Goal: Information Seeking & Learning: Learn about a topic

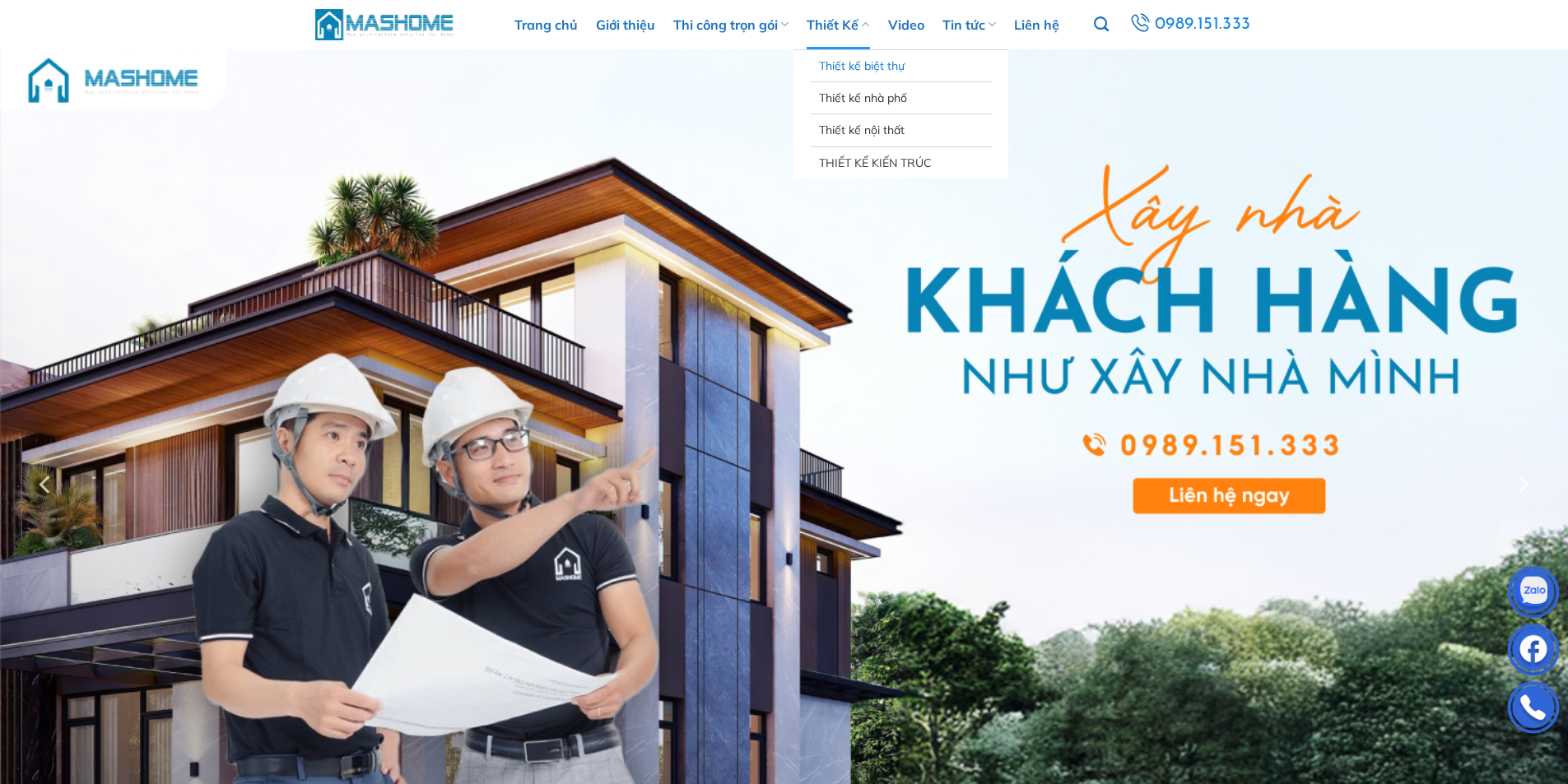
click at [852, 68] on link "Thiết kế biệt thự" at bounding box center [901, 66] width 164 height 32
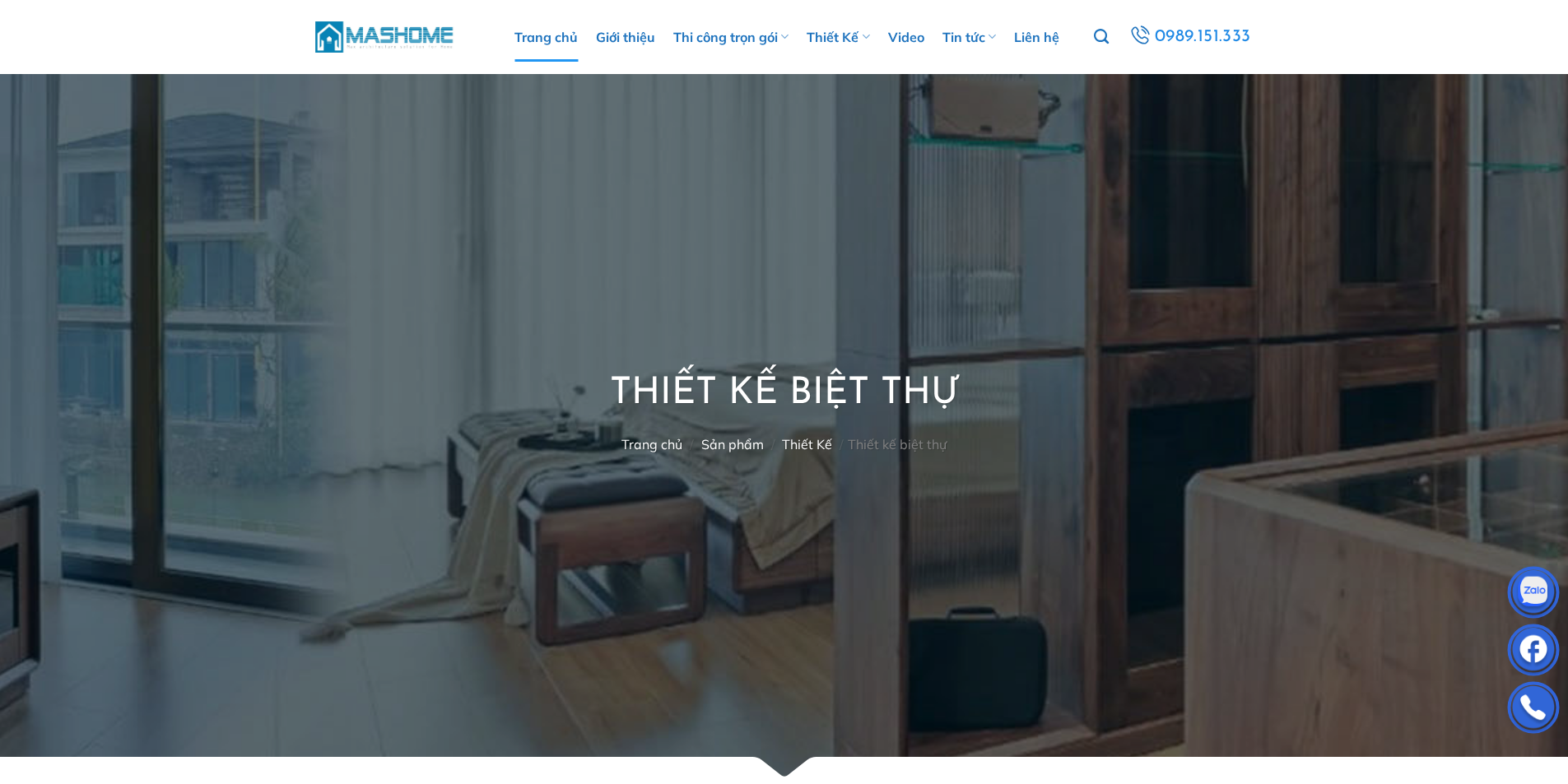
click at [564, 34] on link "Trang chủ" at bounding box center [546, 37] width 63 height 50
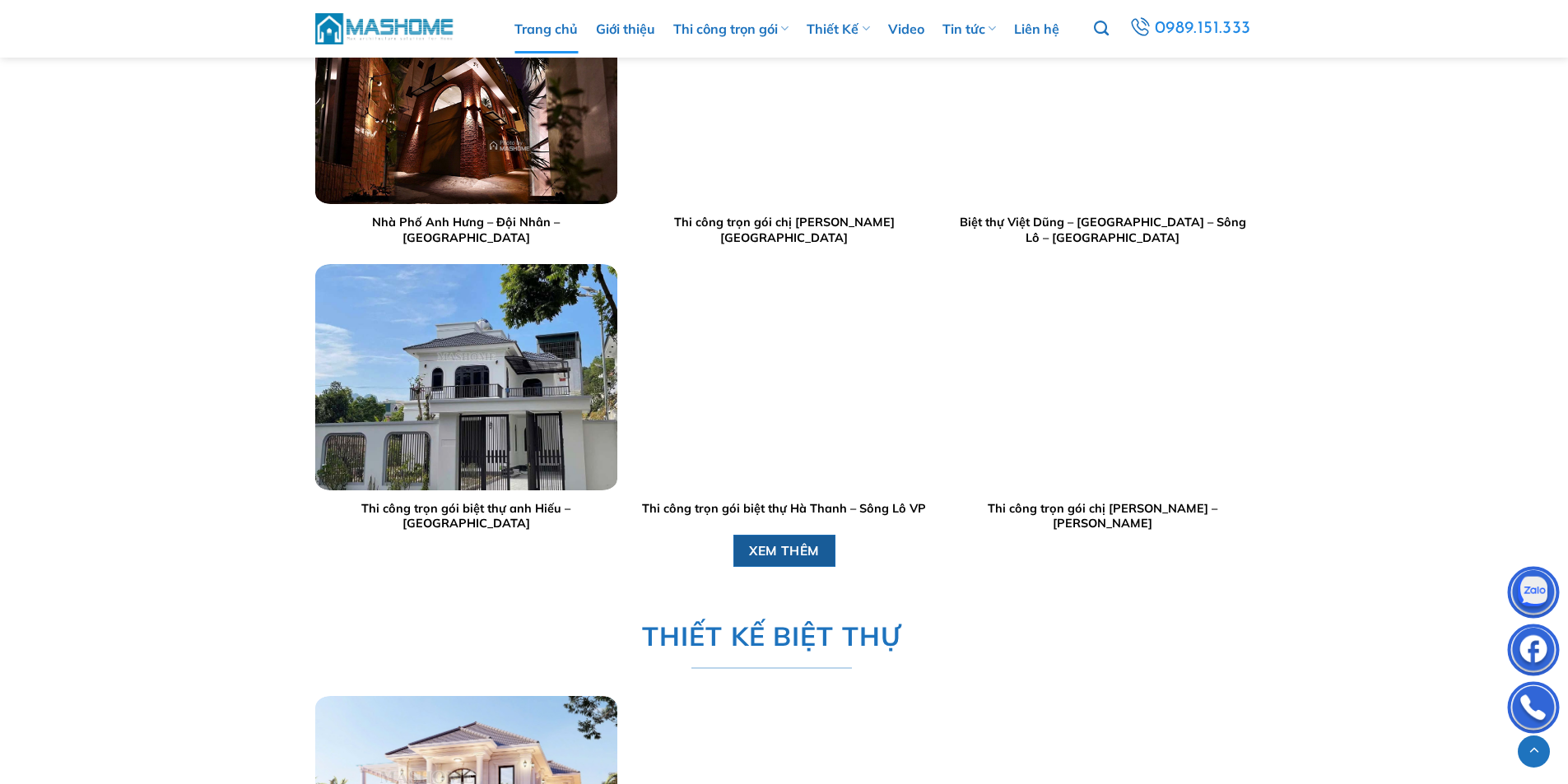
scroll to position [1975, 0]
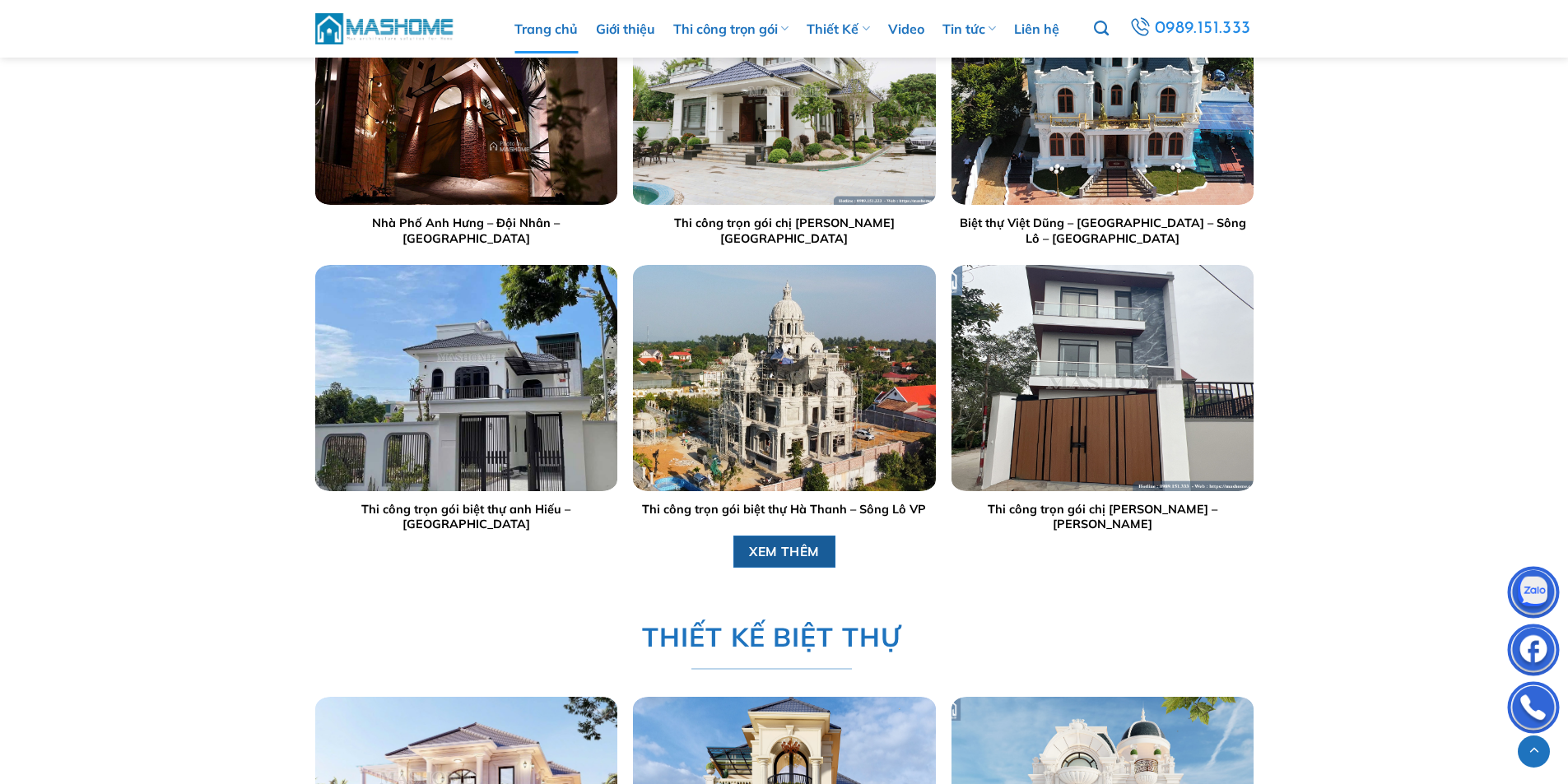
click at [785, 548] on span "XEM THÊM" at bounding box center [784, 551] width 71 height 21
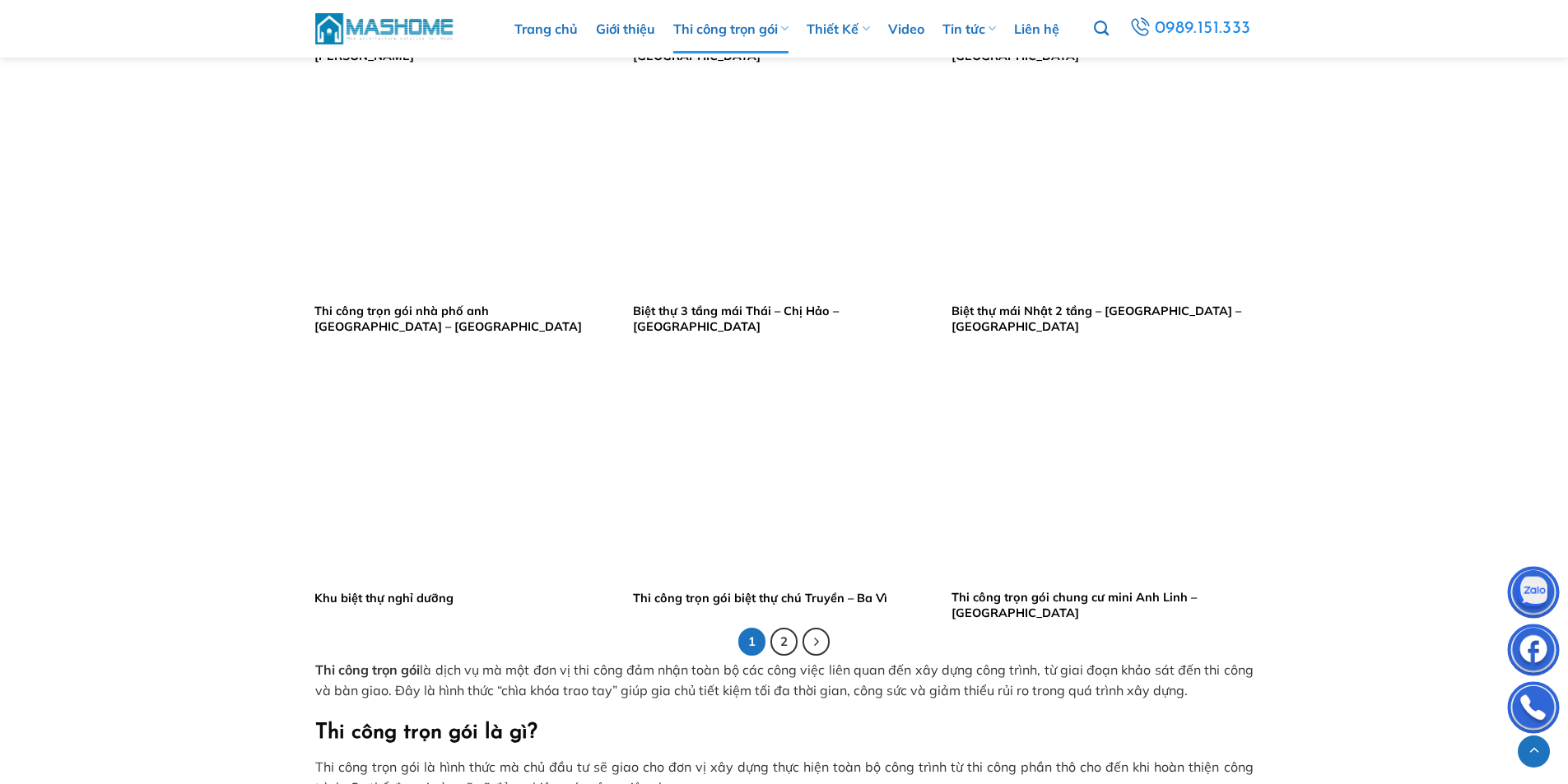
scroll to position [3209, 0]
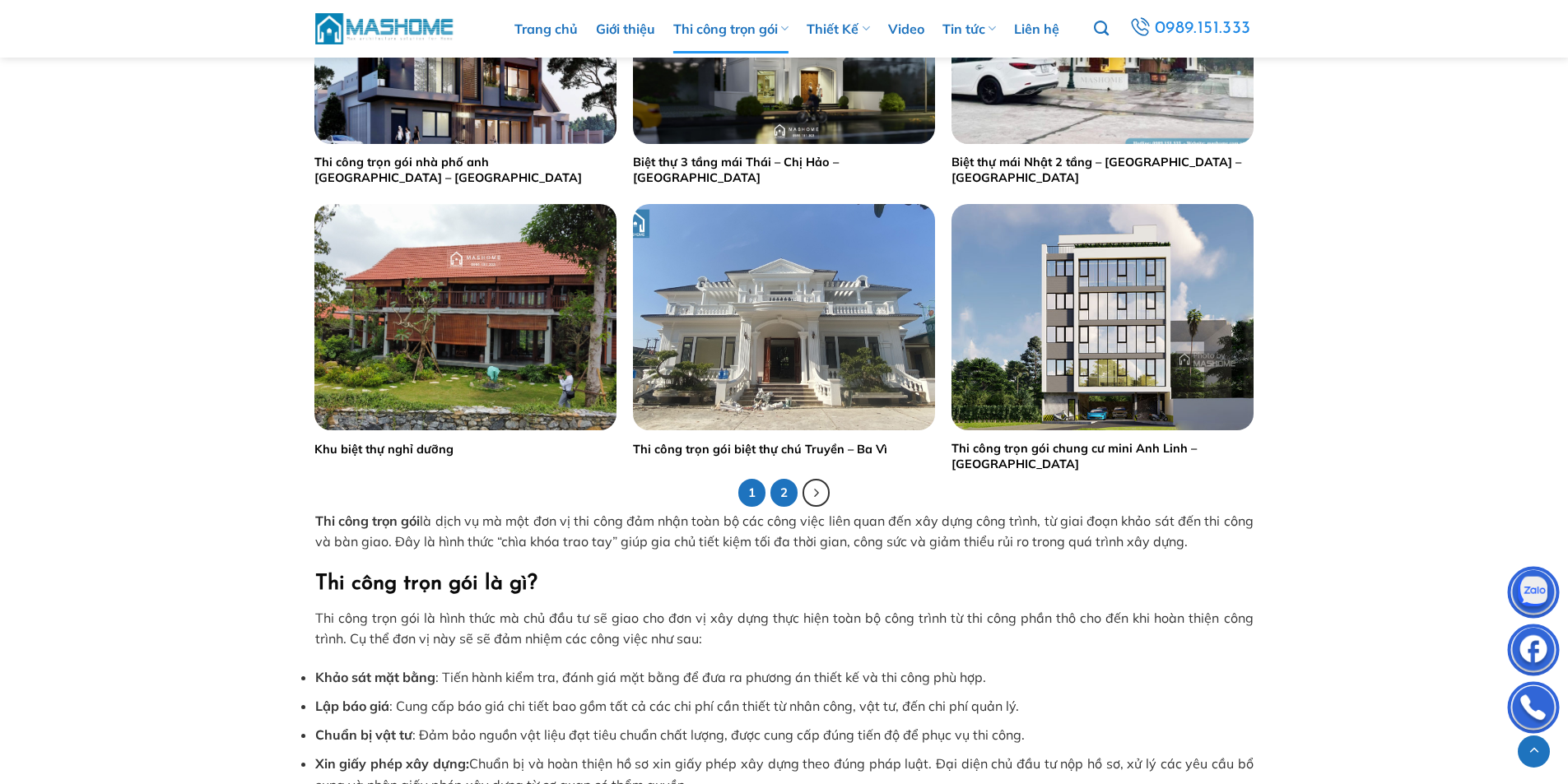
click at [788, 496] on link "2" at bounding box center [784, 493] width 28 height 28
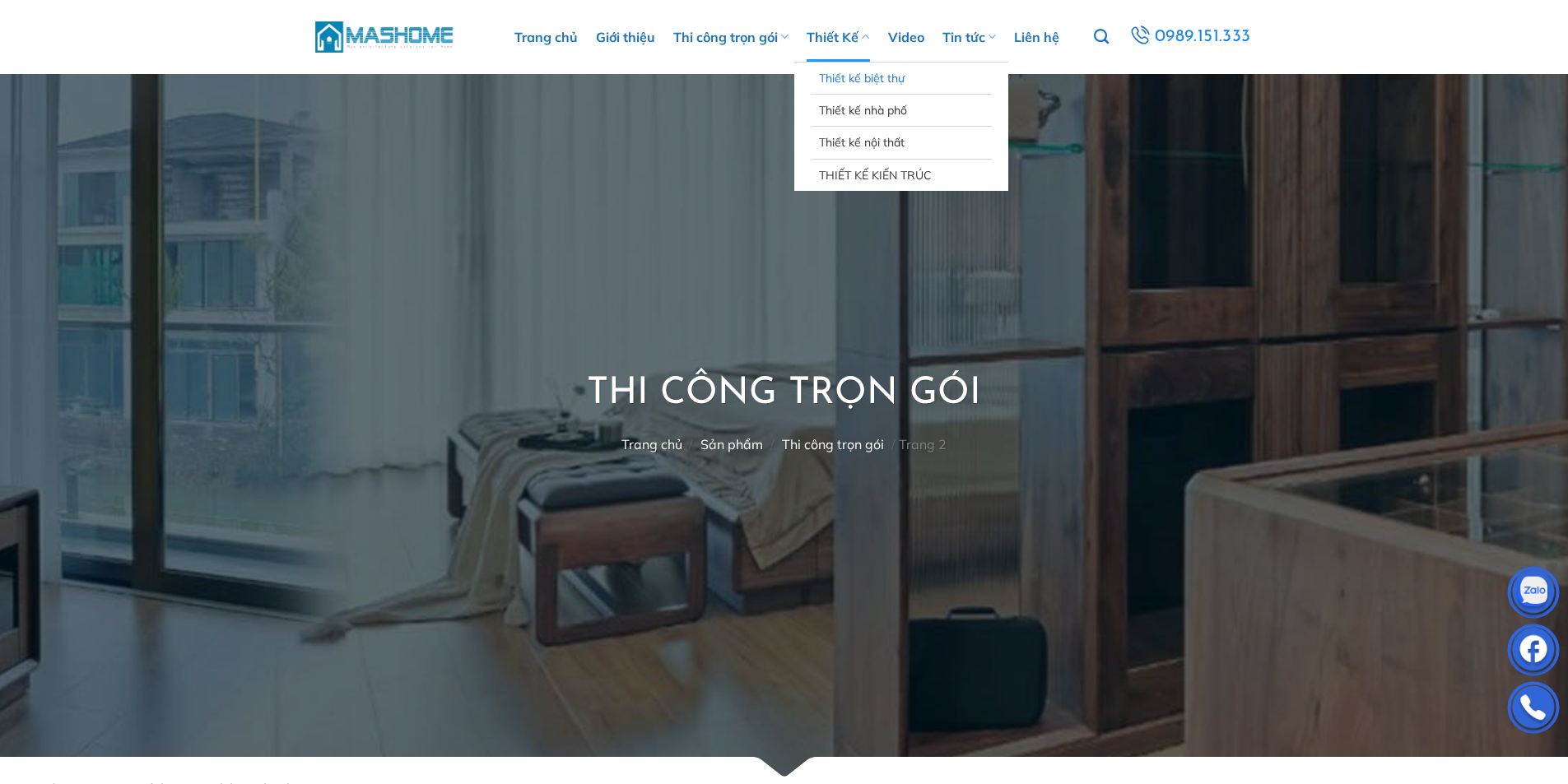
click at [869, 75] on link "Thiết kế biệt thự" at bounding box center [901, 78] width 164 height 32
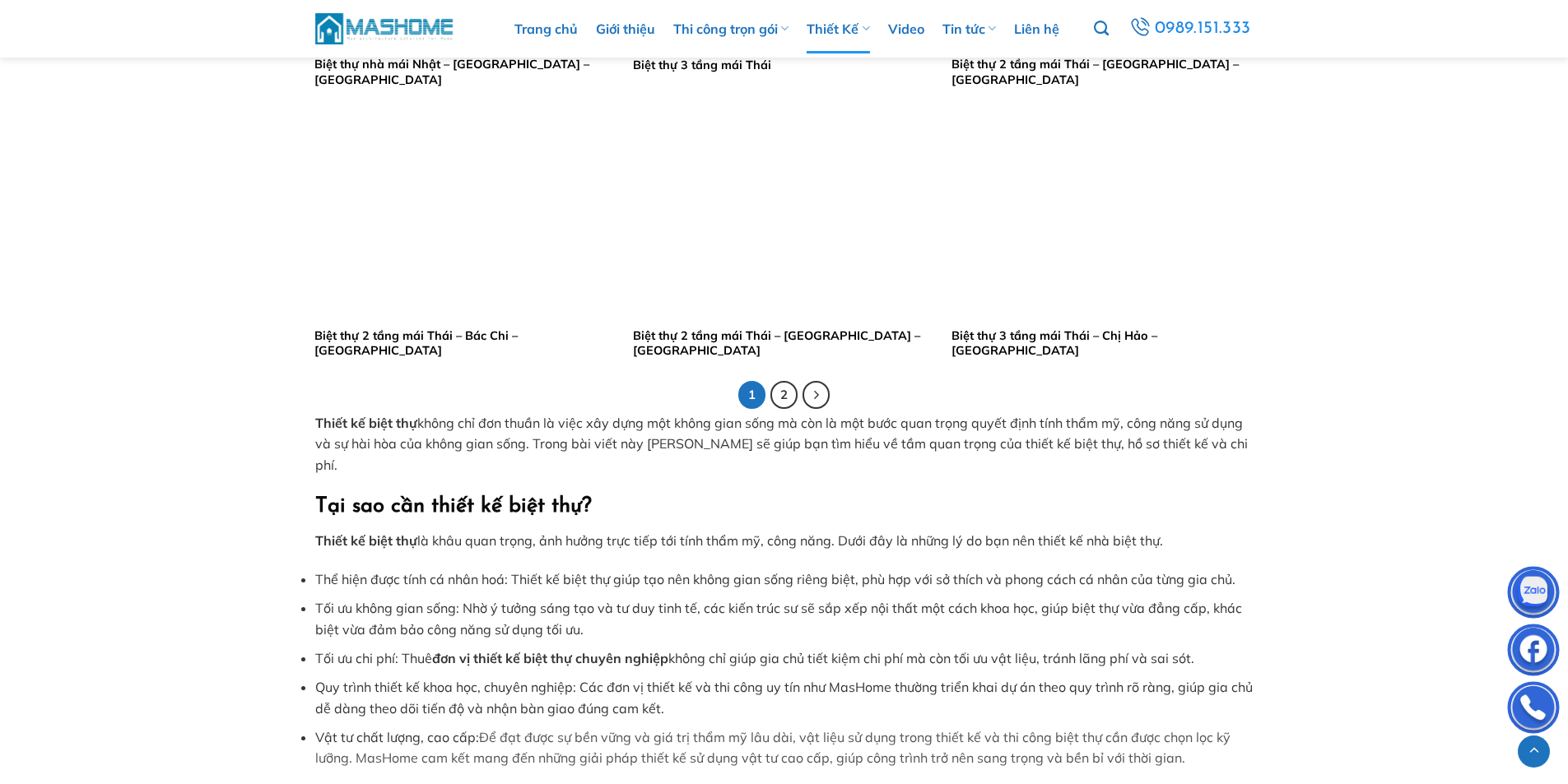
scroll to position [3291, 0]
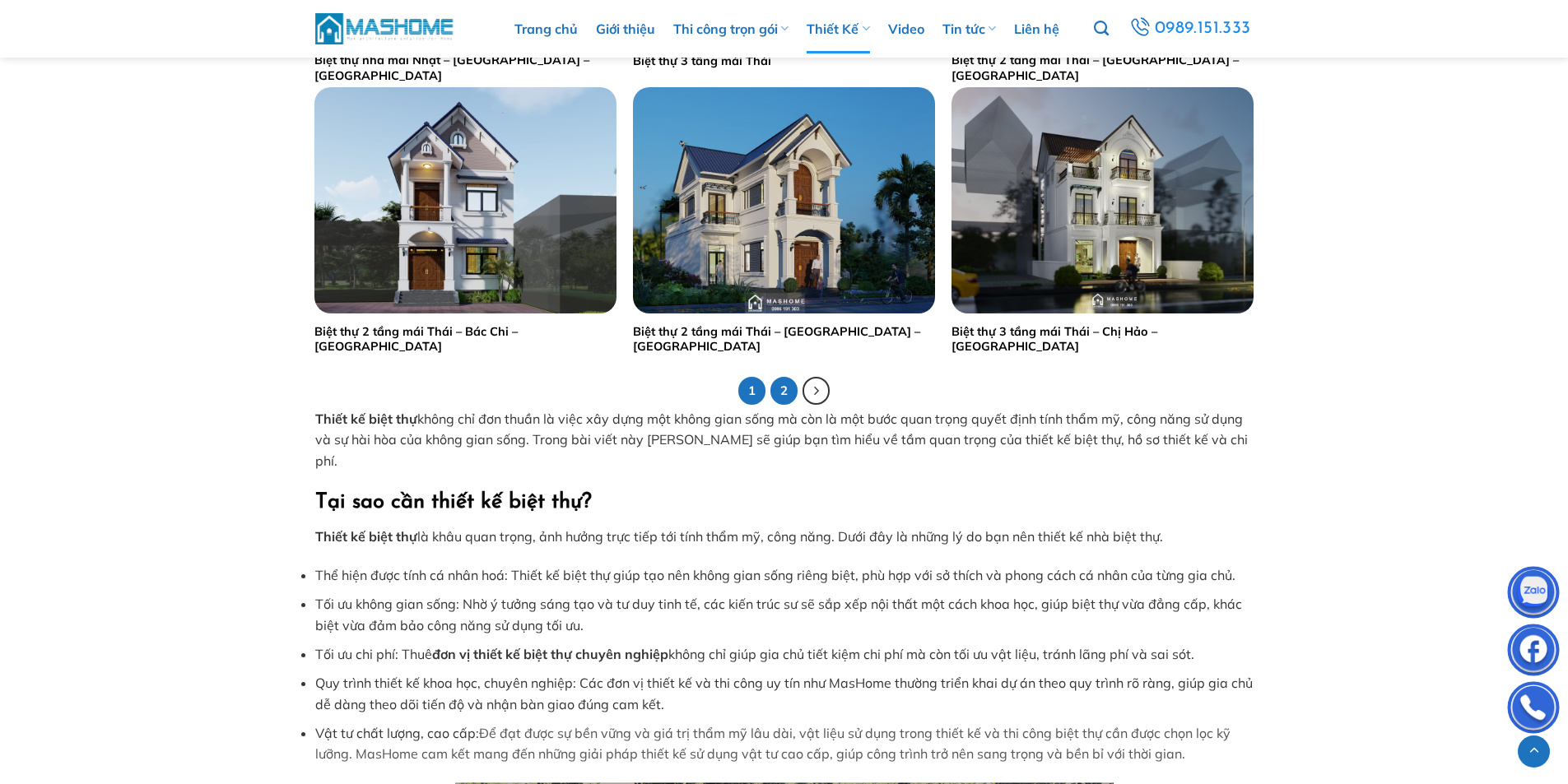
click at [779, 392] on link "2" at bounding box center [784, 391] width 28 height 28
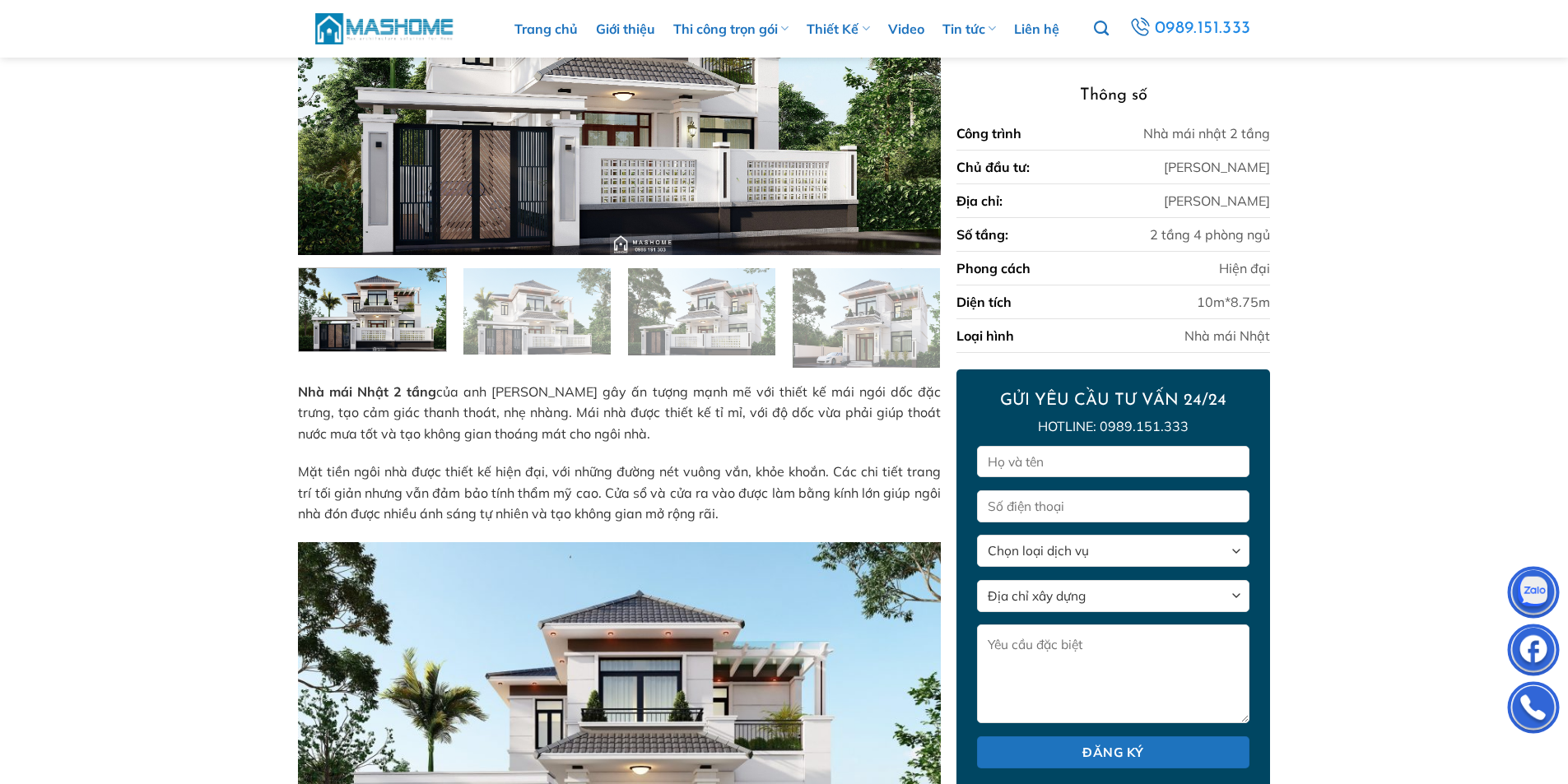
scroll to position [329, 0]
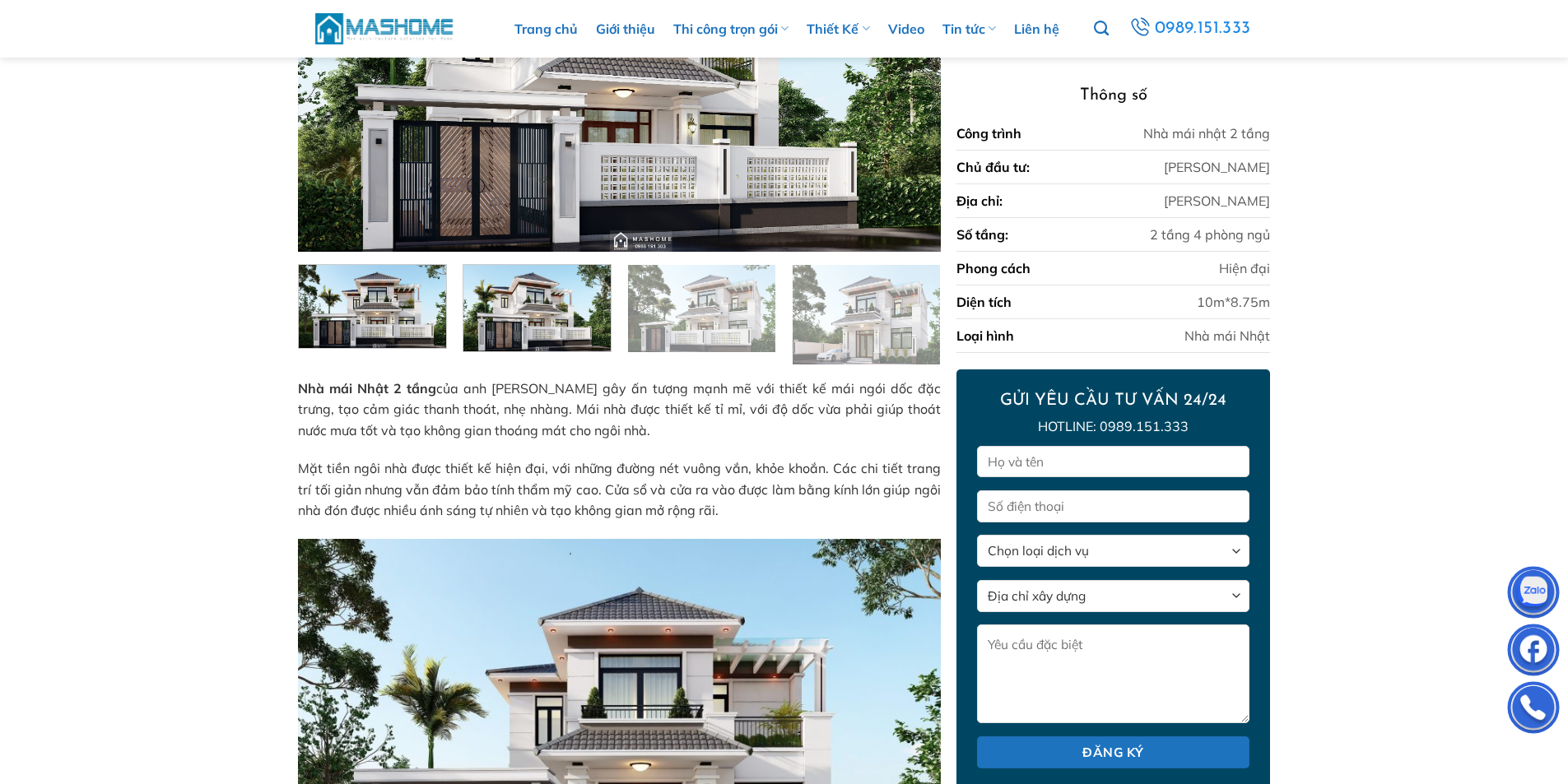
click at [540, 310] on img at bounding box center [537, 305] width 148 height 90
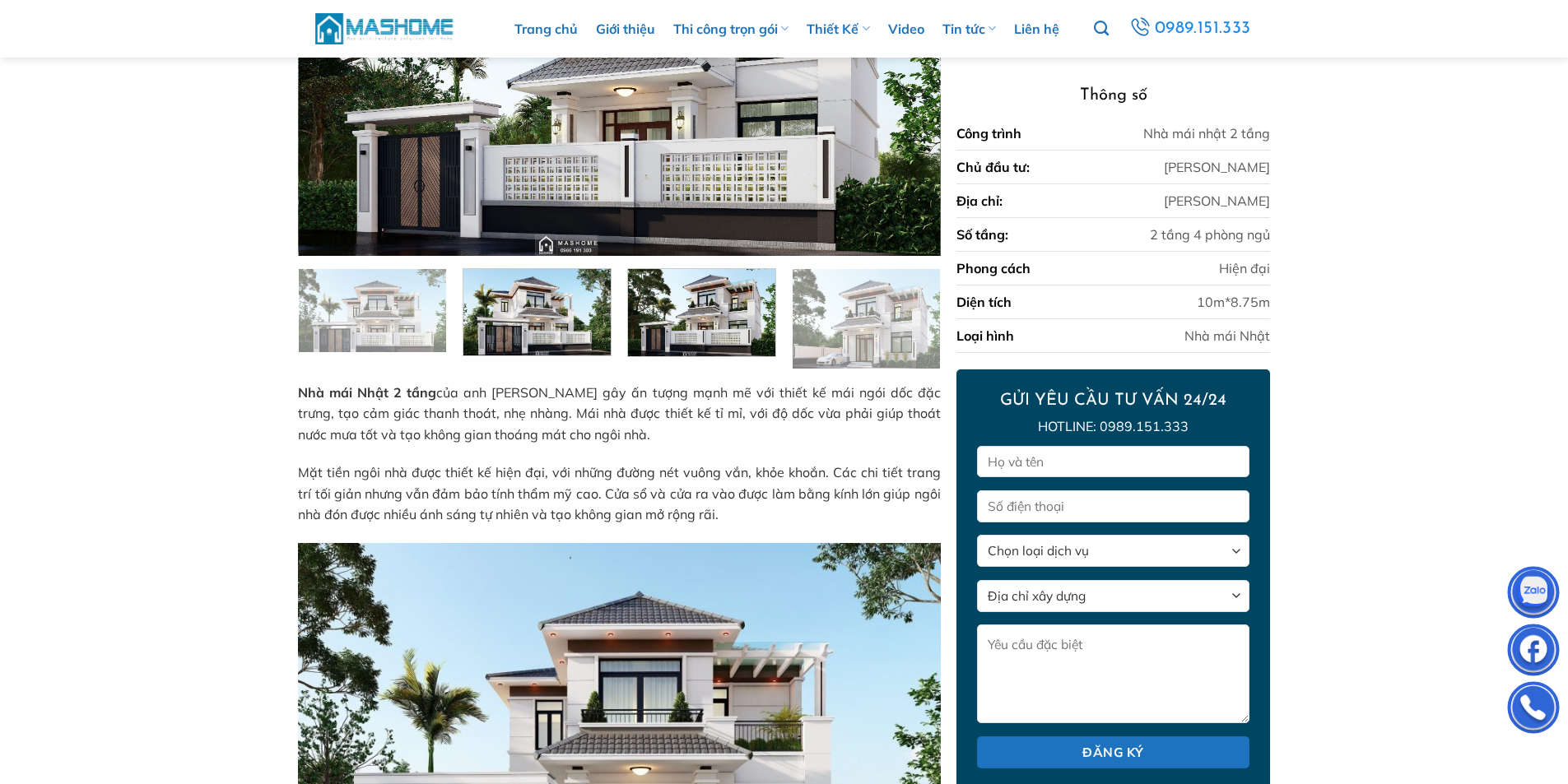
click at [701, 344] on img at bounding box center [702, 310] width 148 height 91
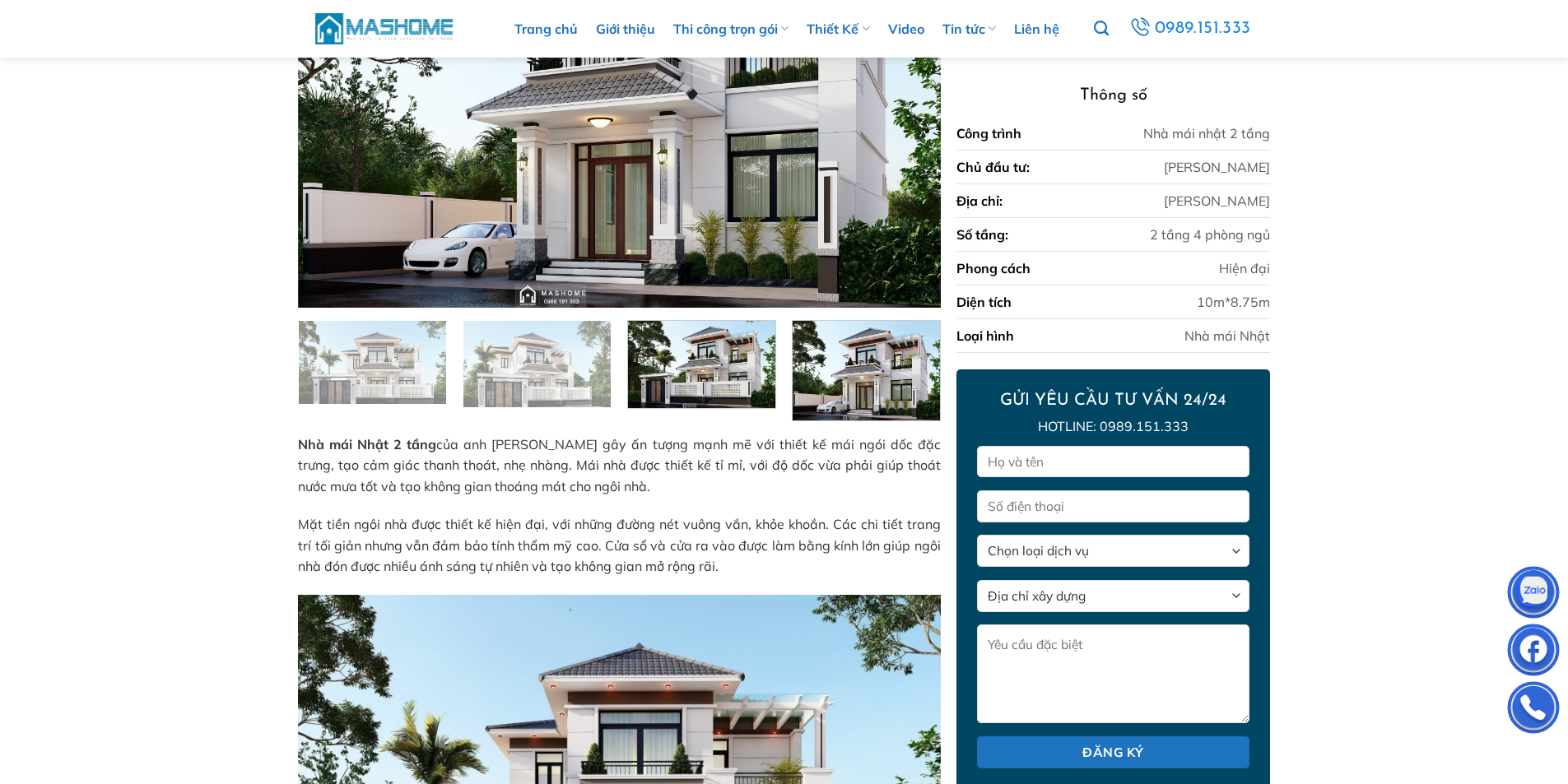
click at [851, 373] on img at bounding box center [867, 368] width 148 height 103
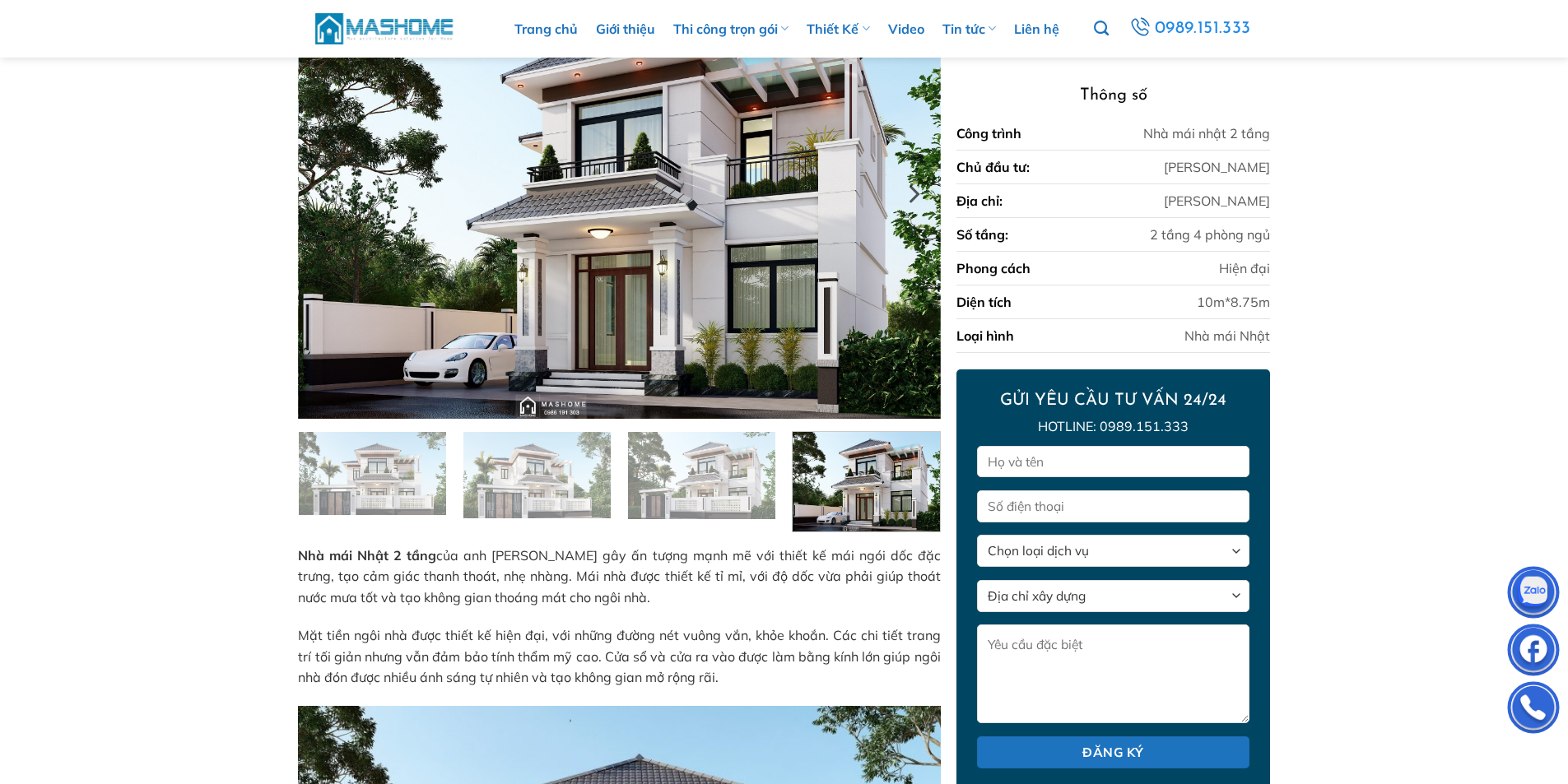
scroll to position [247, 0]
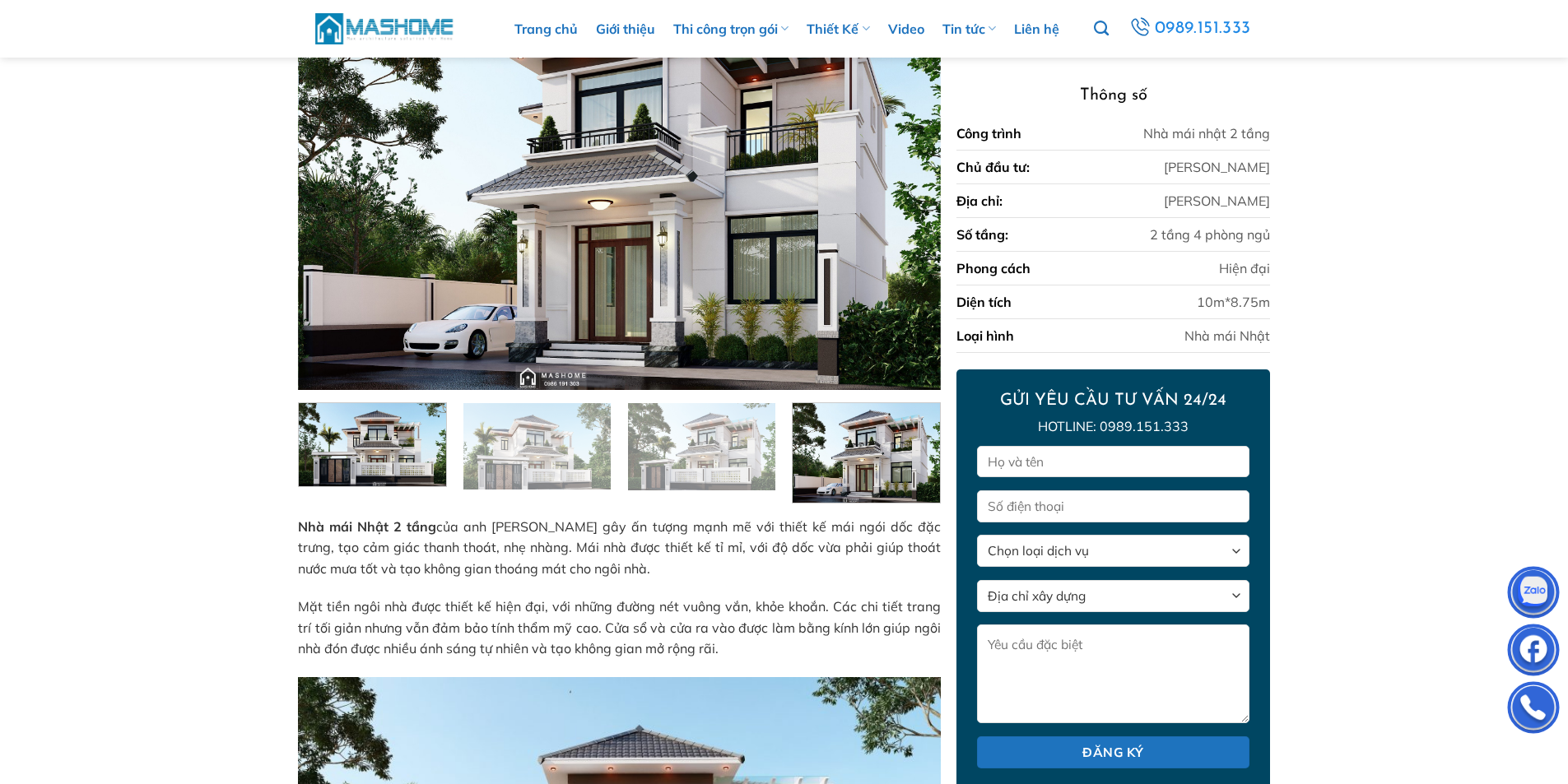
click at [392, 450] on img at bounding box center [373, 442] width 148 height 86
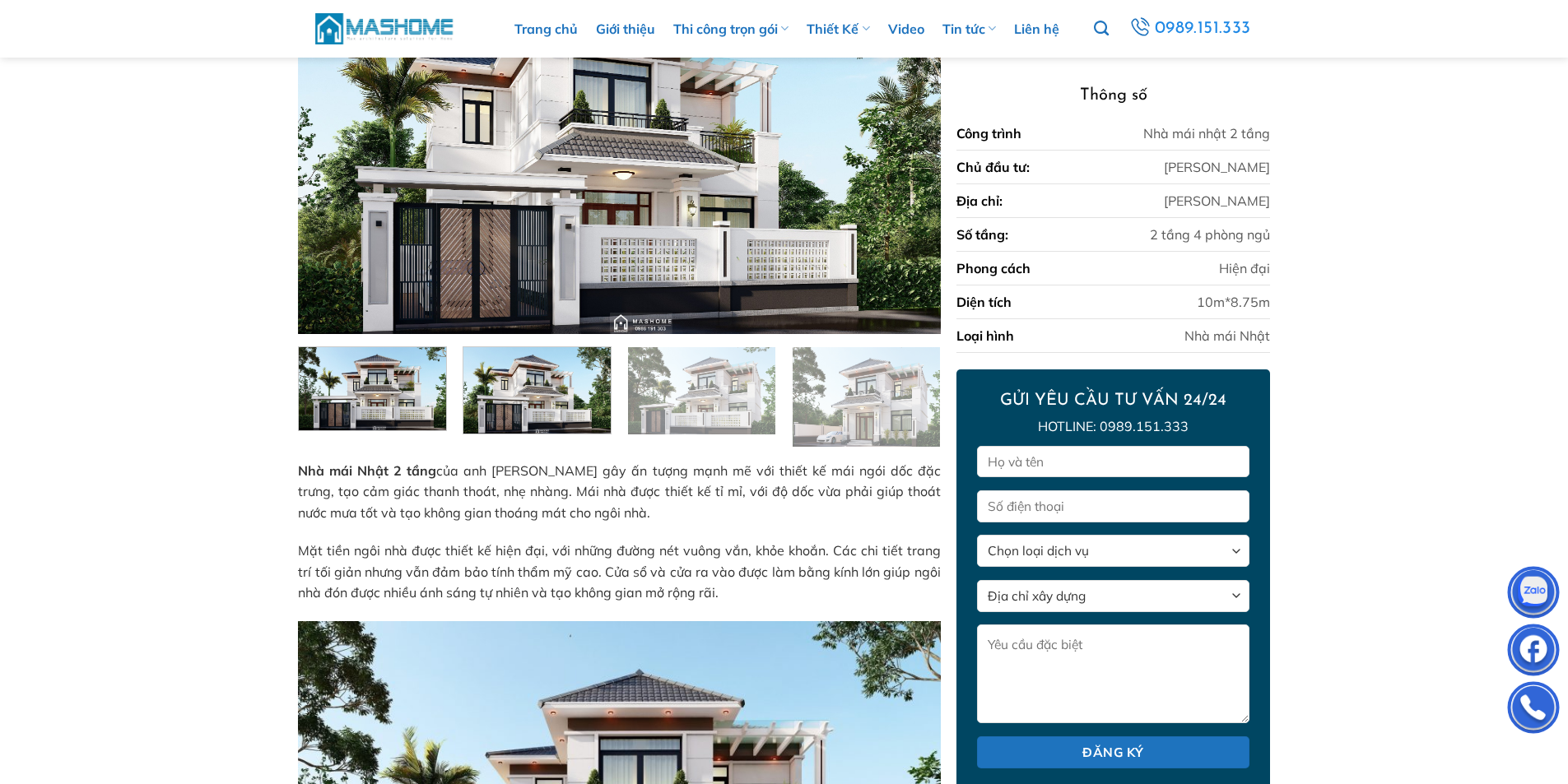
click at [574, 416] on img at bounding box center [537, 388] width 148 height 90
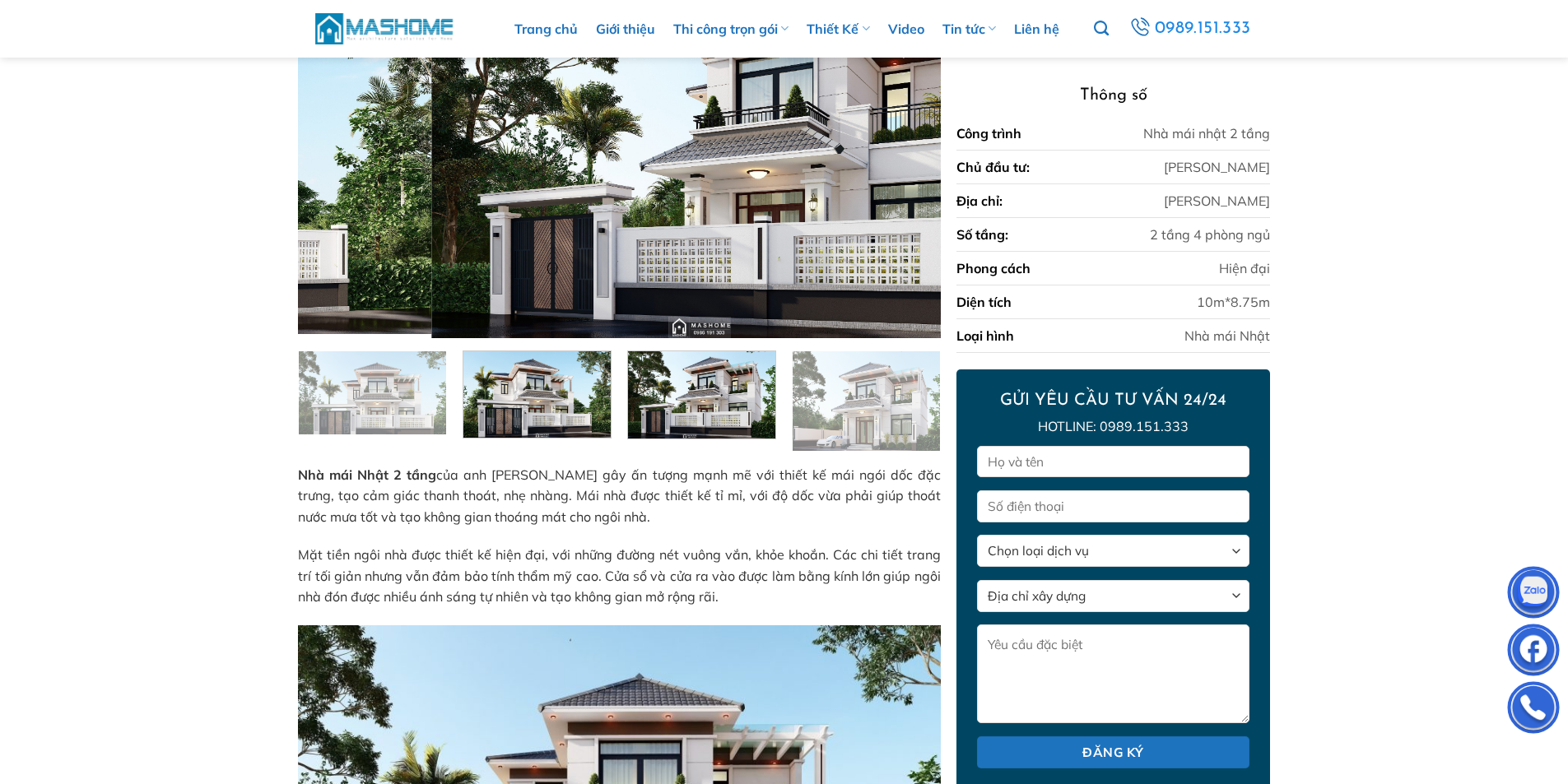
click at [694, 411] on img at bounding box center [702, 393] width 148 height 91
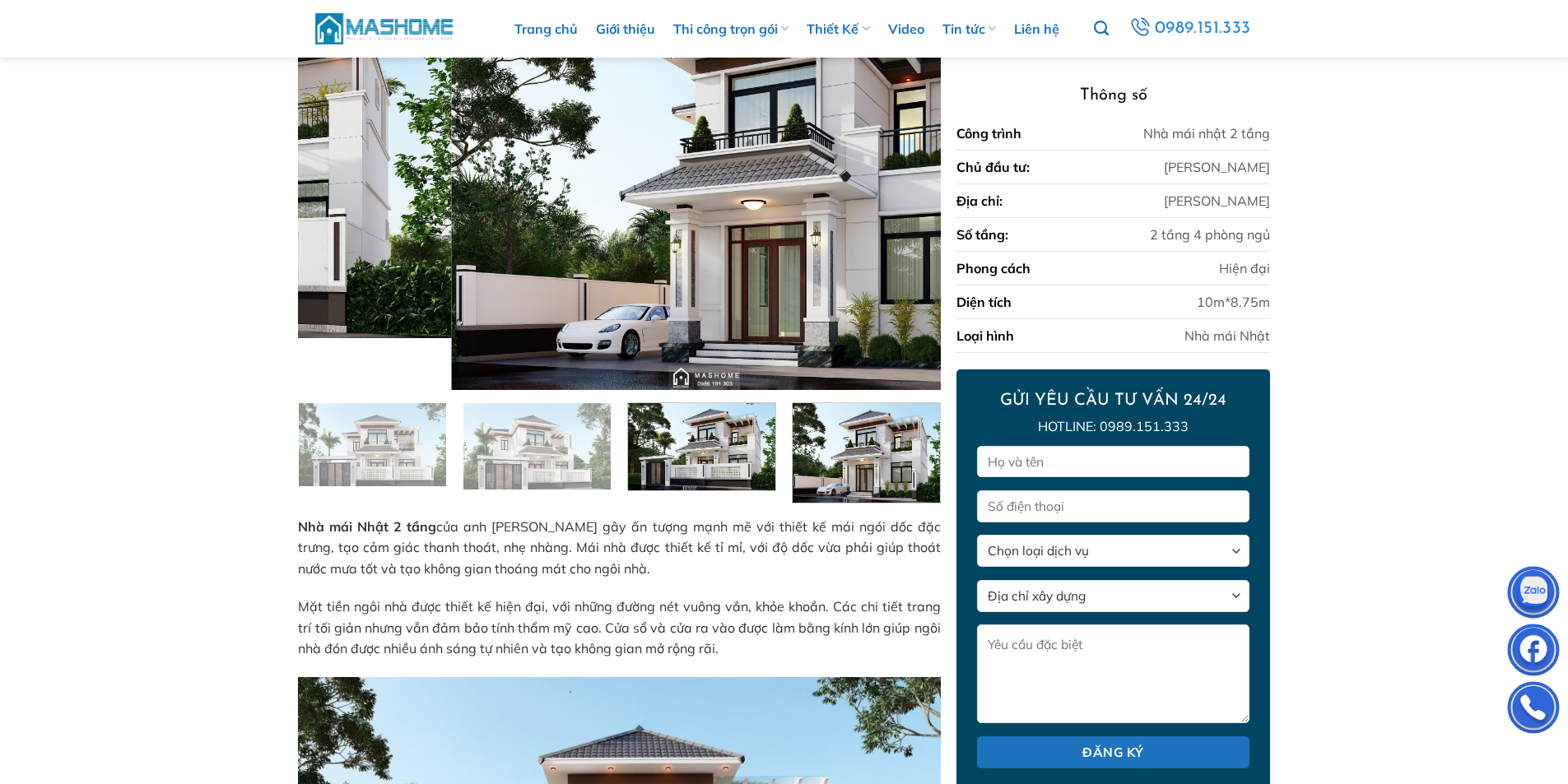
click at [891, 426] on img at bounding box center [867, 450] width 148 height 103
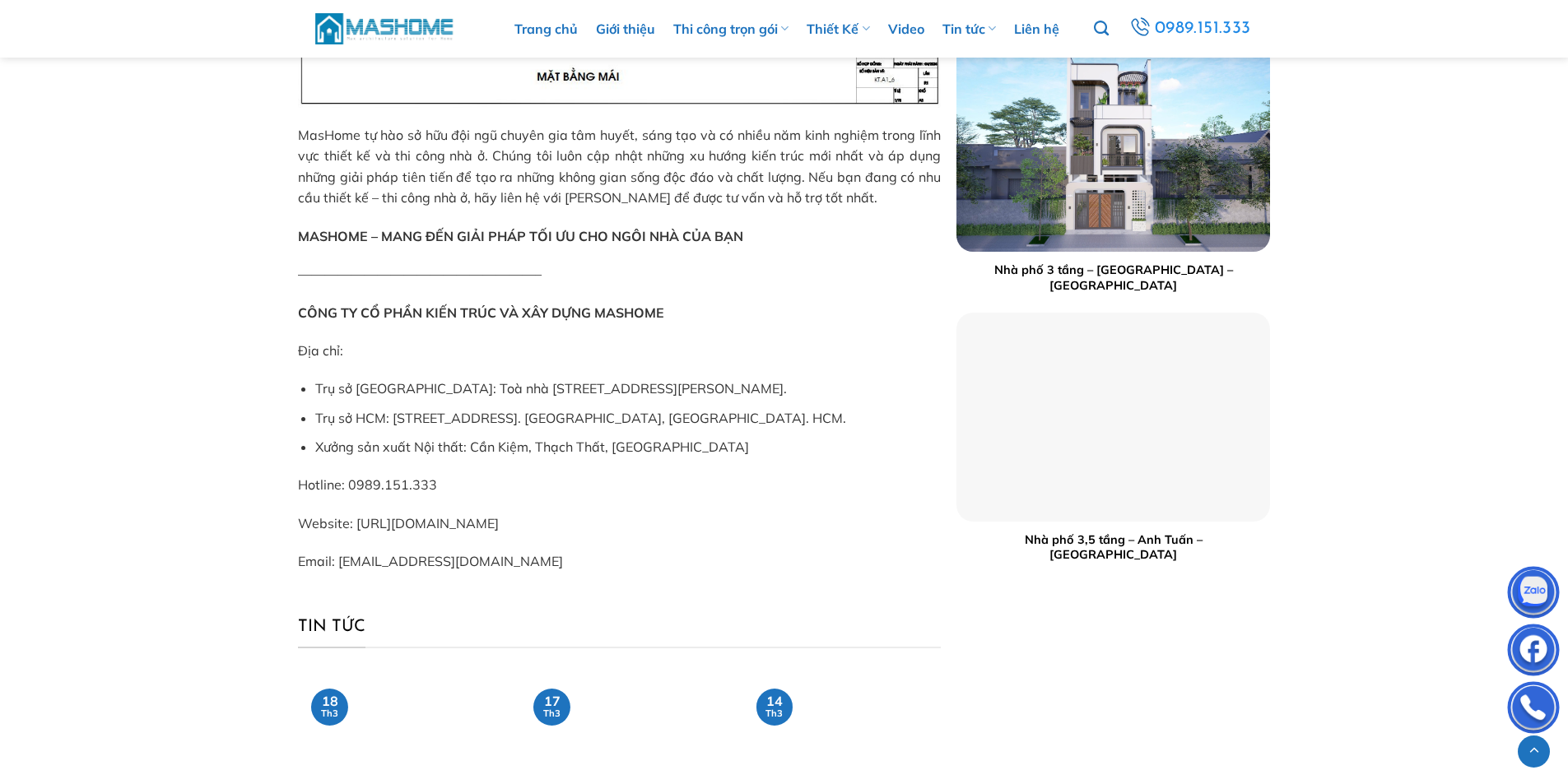
scroll to position [5349, 0]
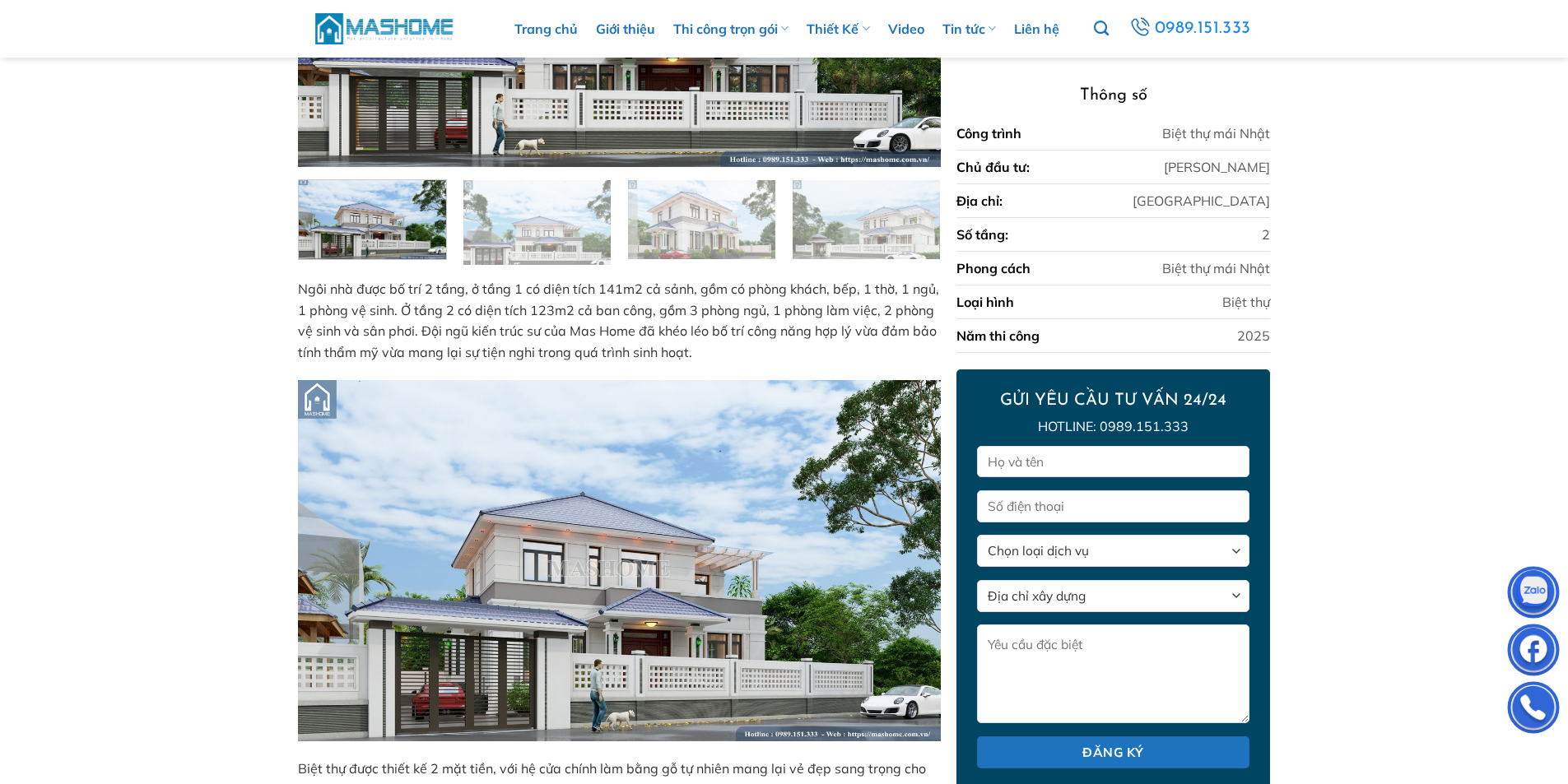
scroll to position [411, 0]
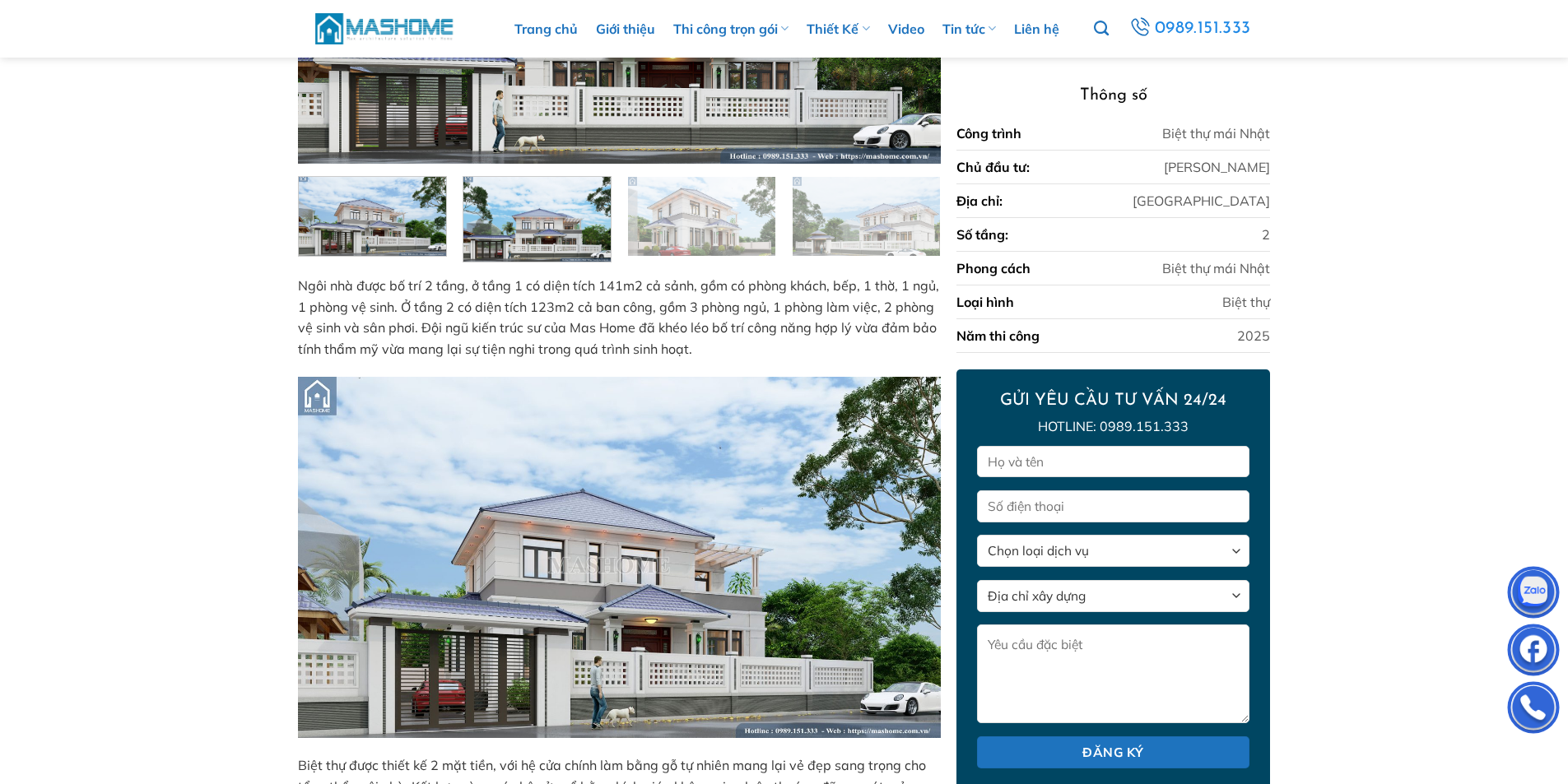
click at [545, 210] on img at bounding box center [537, 217] width 148 height 89
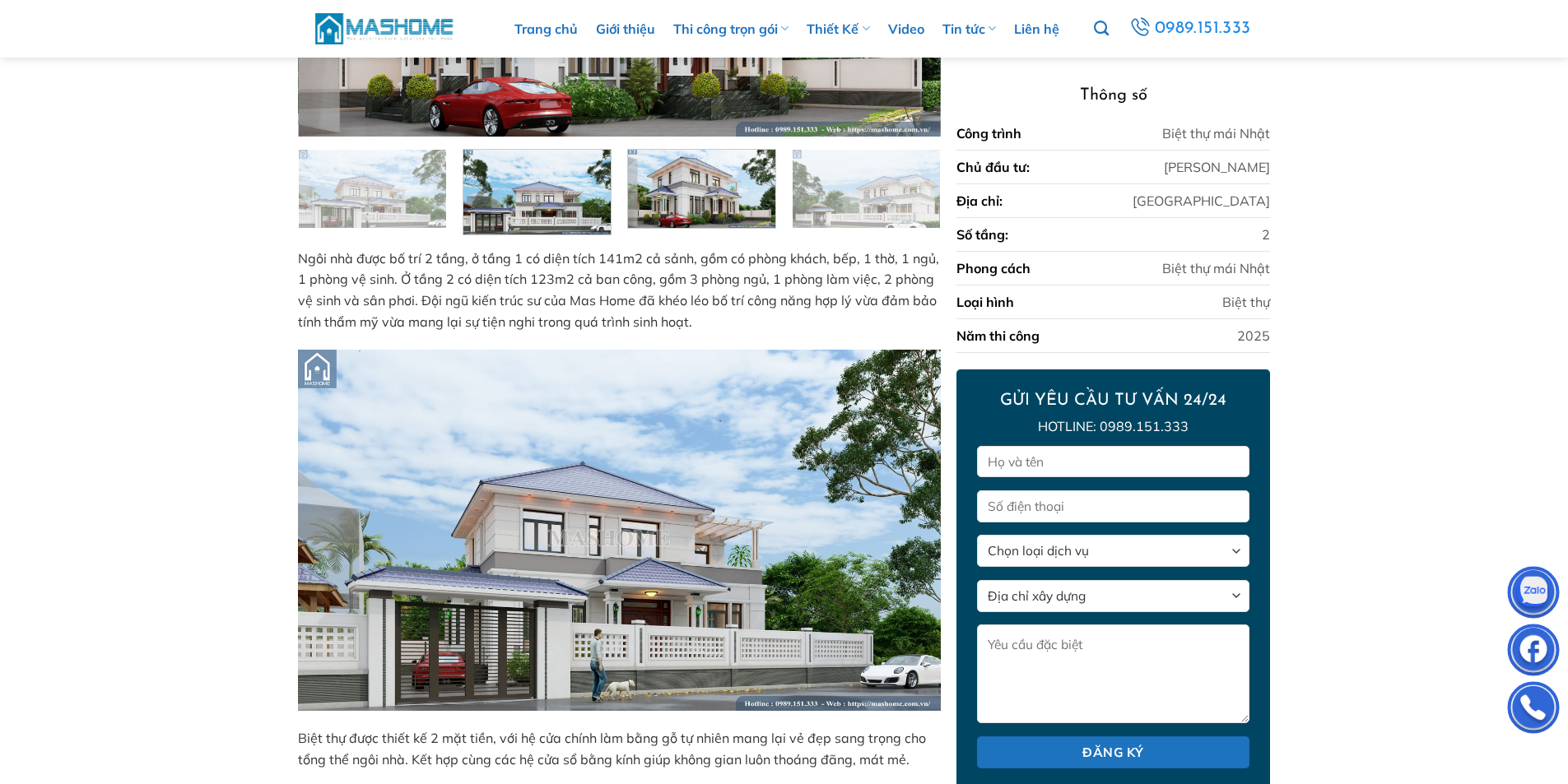
click at [736, 221] on img at bounding box center [702, 187] width 148 height 82
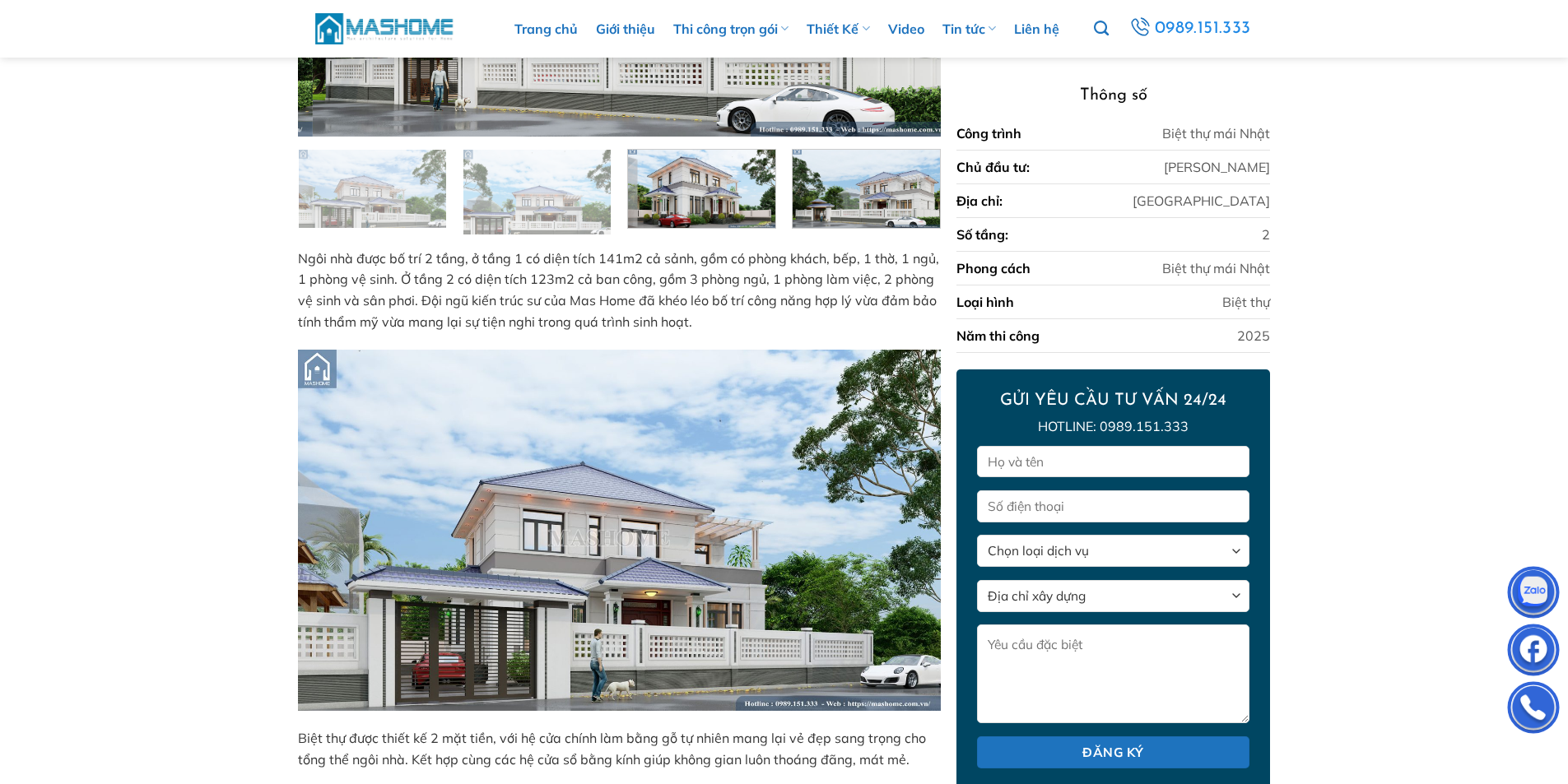
click at [822, 220] on img at bounding box center [867, 187] width 148 height 82
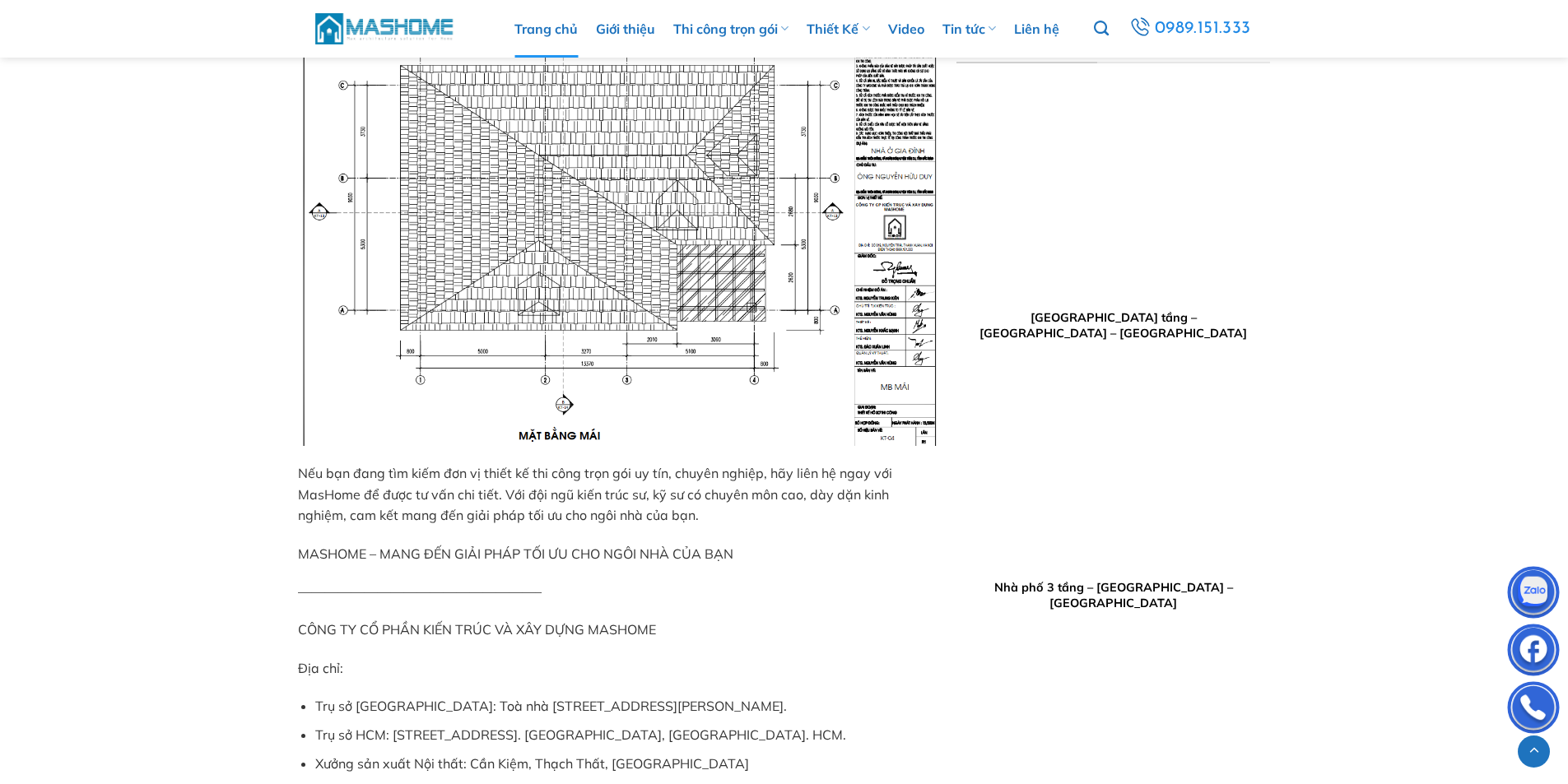
scroll to position [5019, 0]
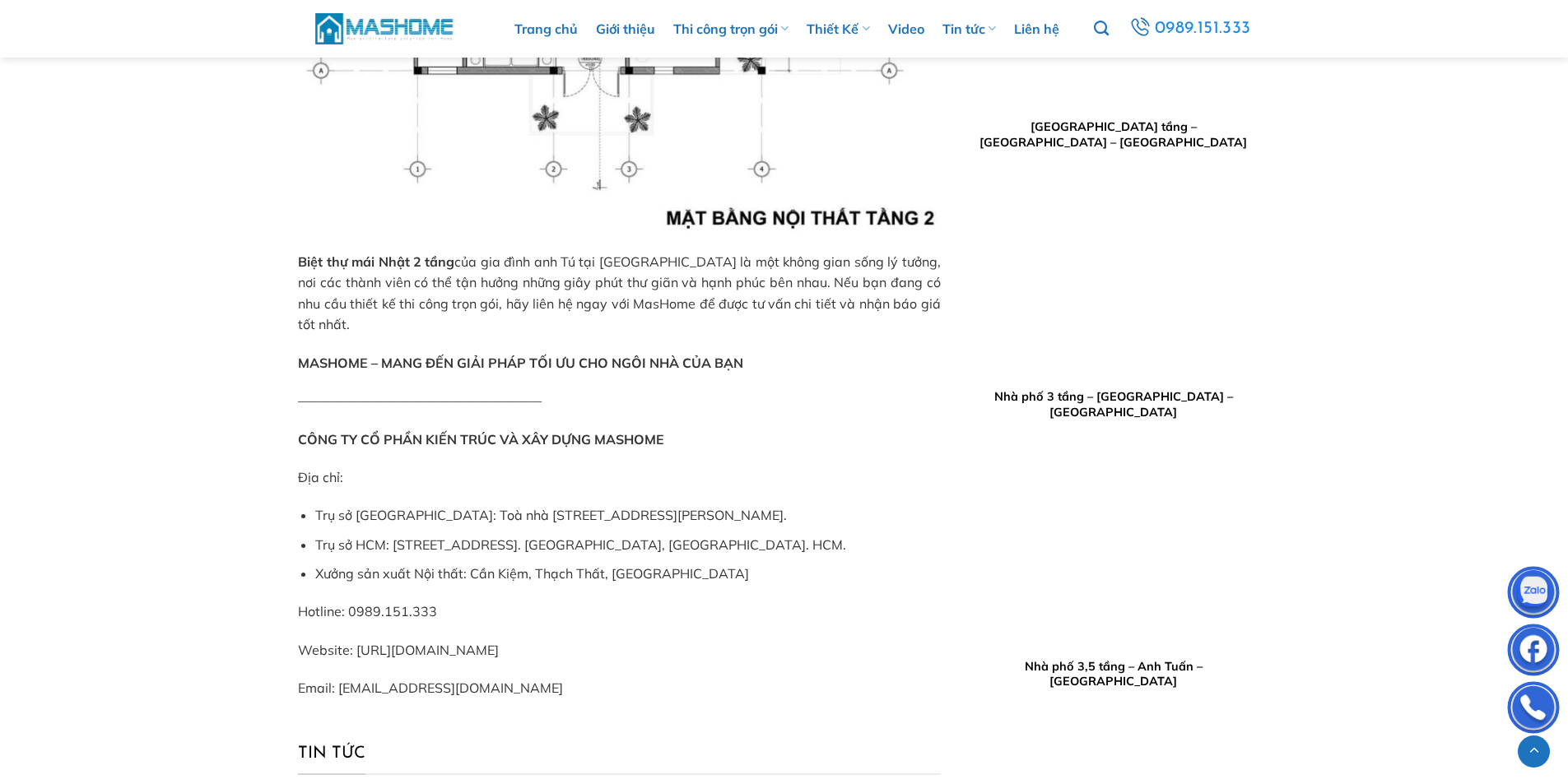
scroll to position [2798, 0]
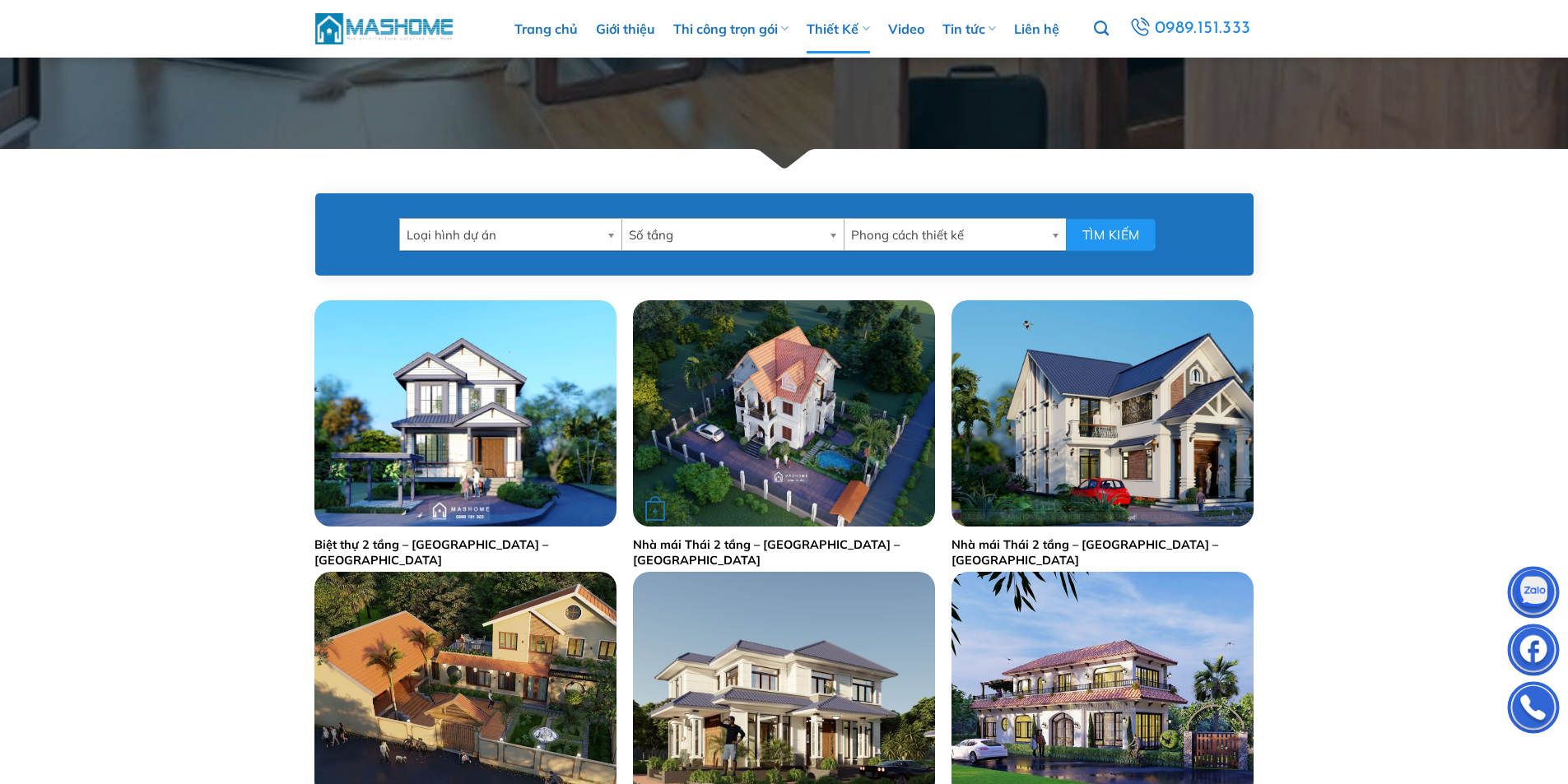
scroll to position [658, 0]
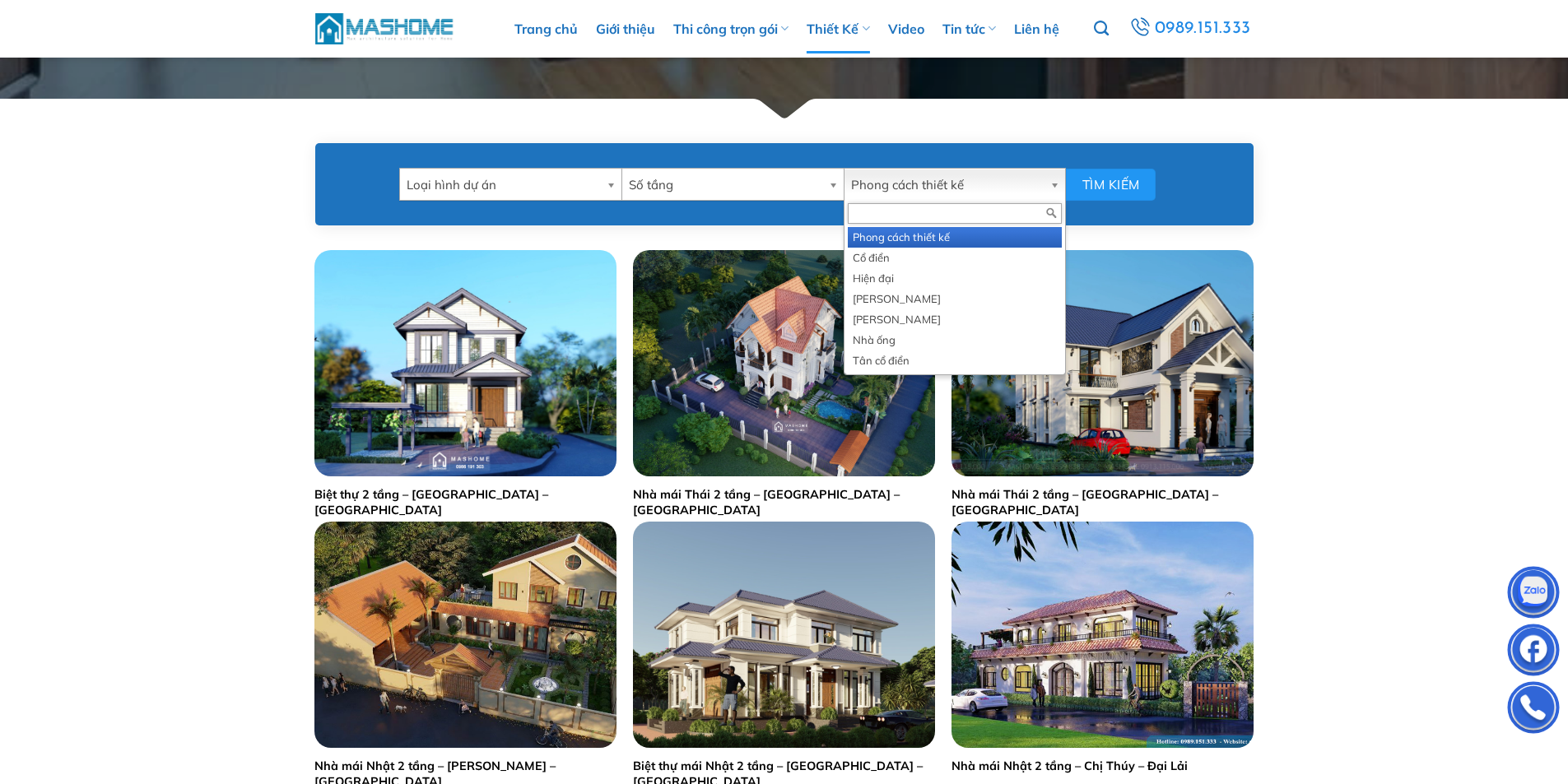
click at [917, 171] on span "Phong cách thiết kế" at bounding box center [948, 185] width 193 height 33
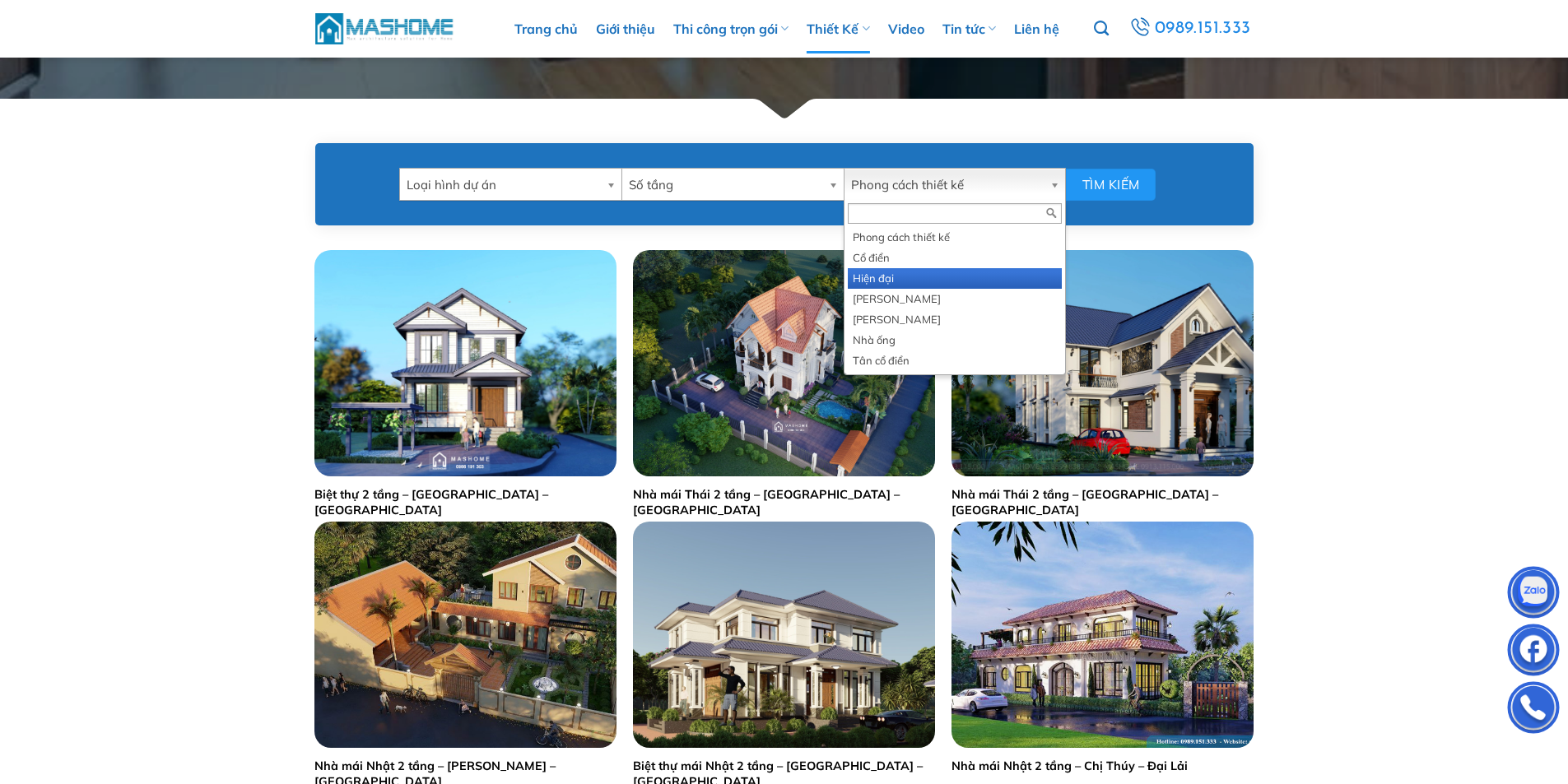
click at [902, 286] on li "Hiện đại" at bounding box center [955, 278] width 214 height 21
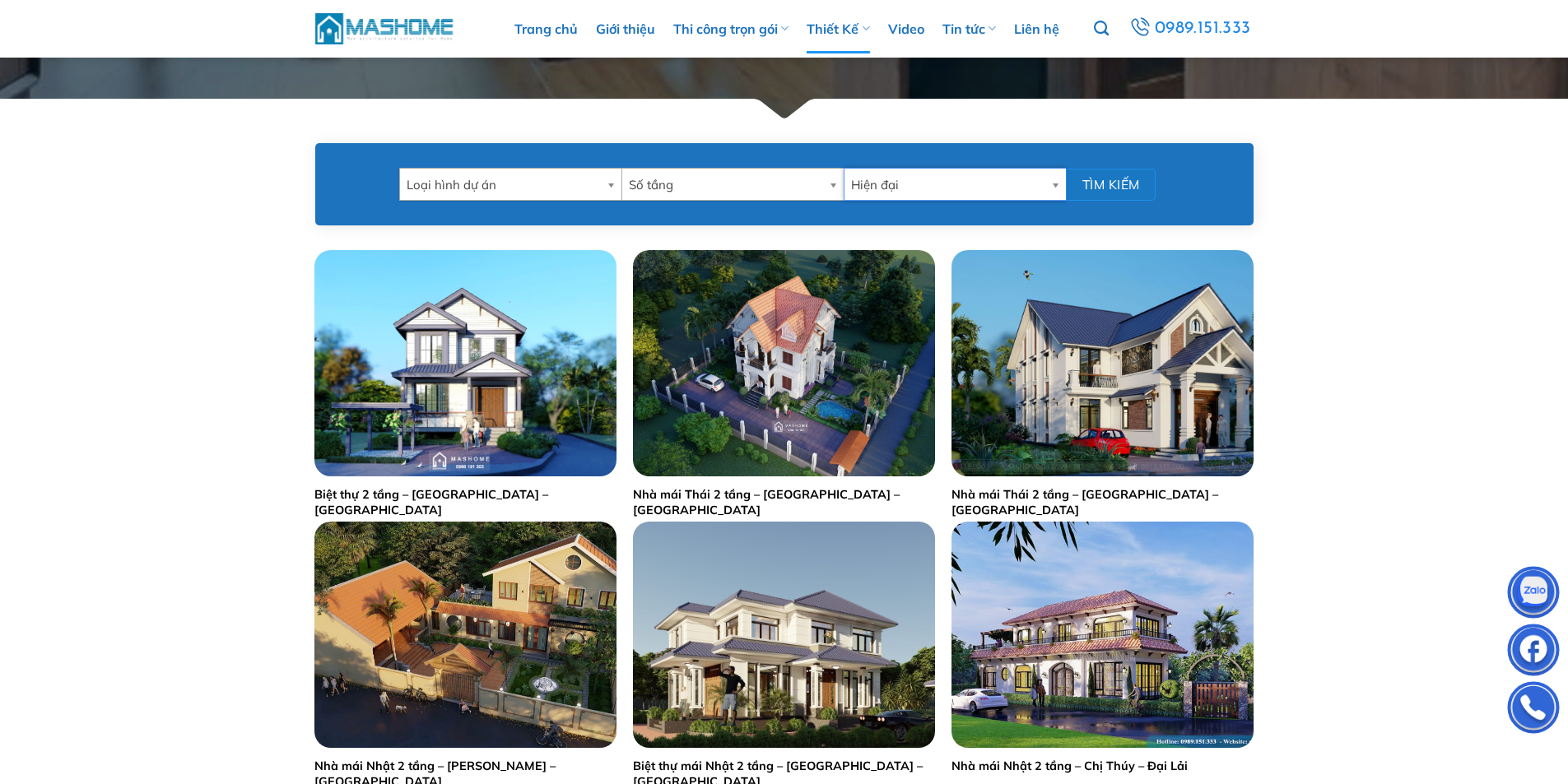
click at [1105, 185] on button "Tìm kiếm" at bounding box center [1111, 184] width 90 height 32
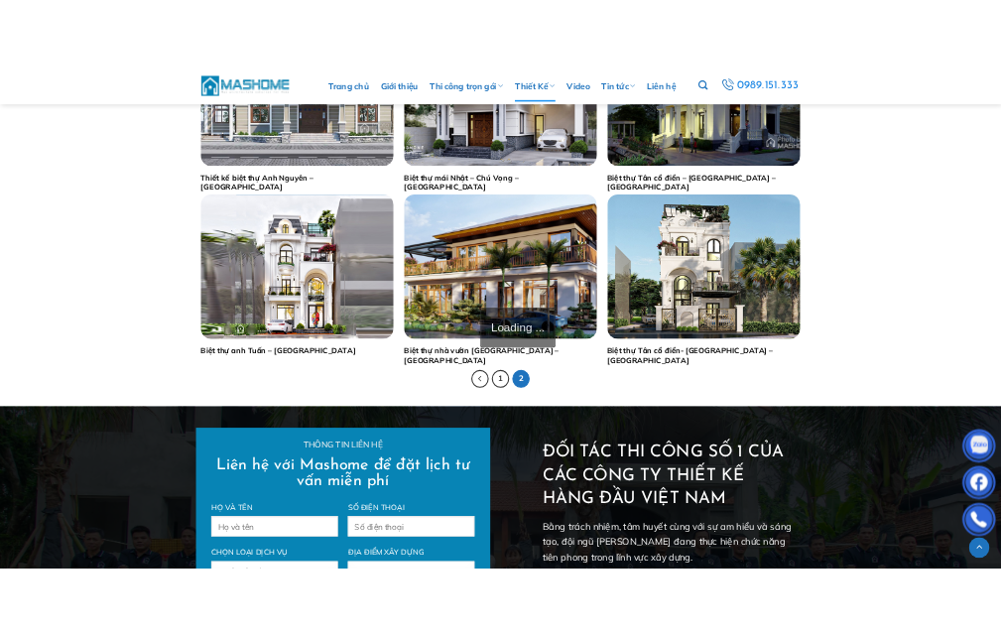
scroll to position [3471, 0]
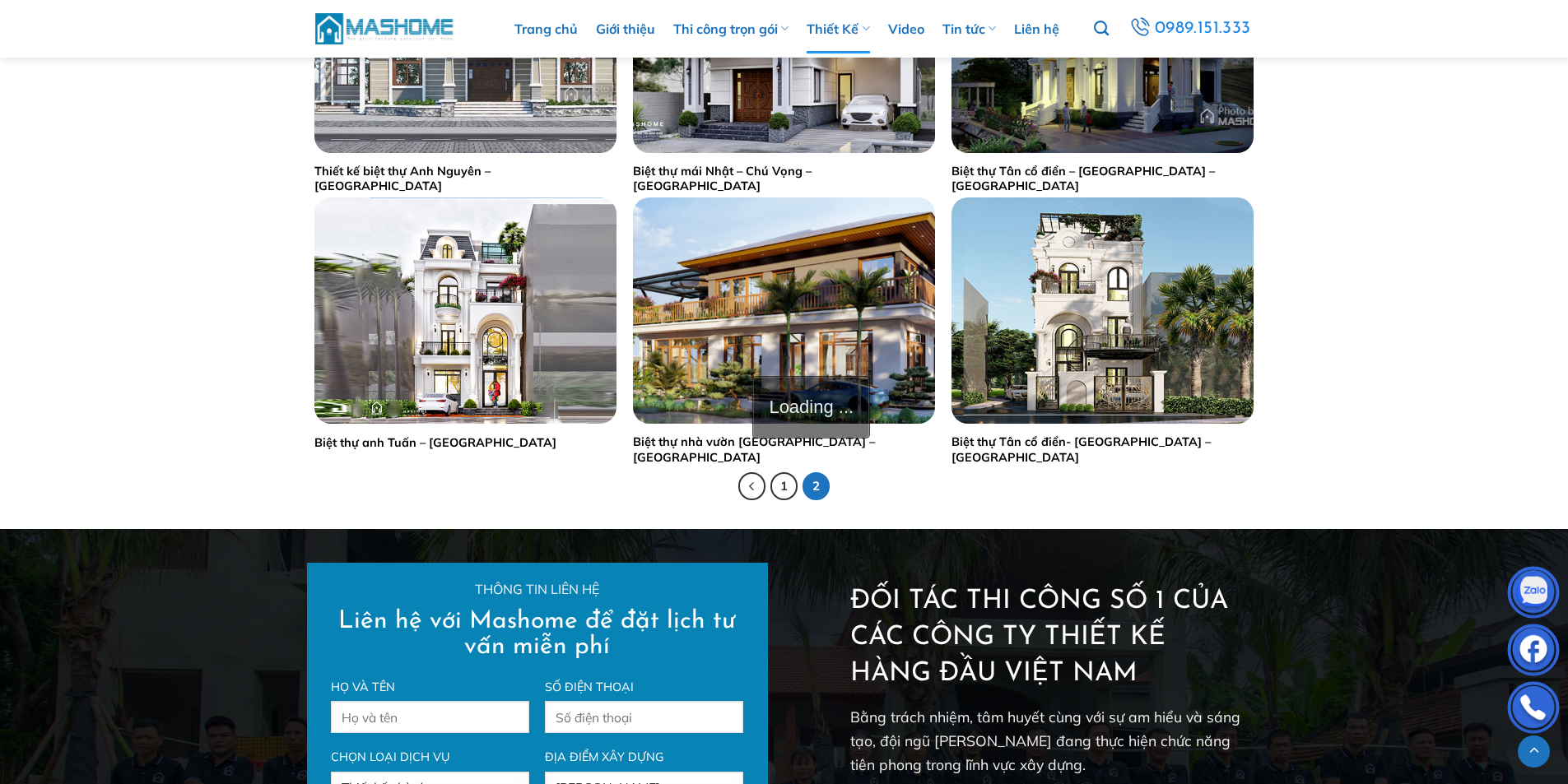
click at [823, 488] on span "2" at bounding box center [817, 486] width 28 height 28
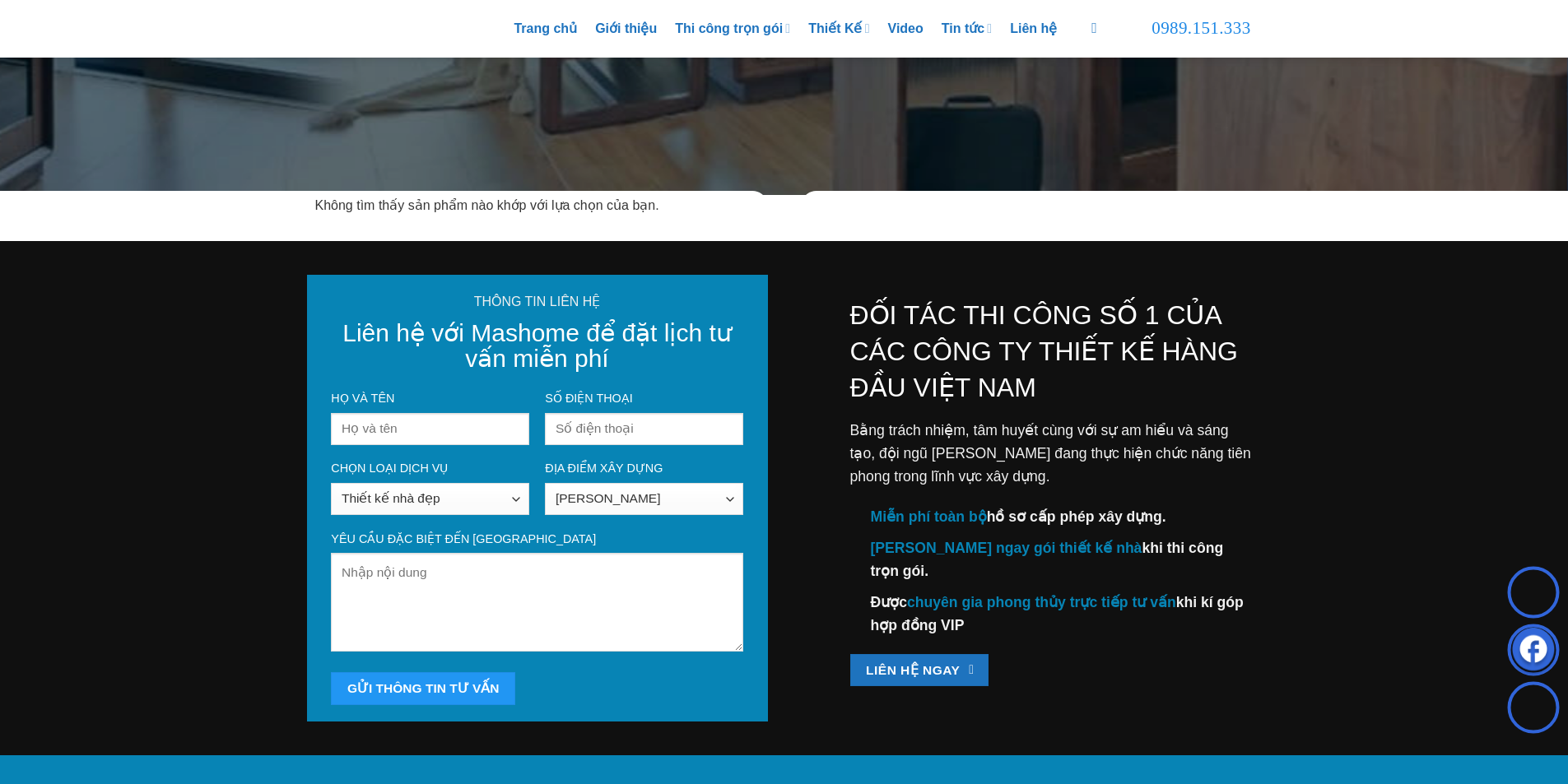
scroll to position [538, 0]
